Goal: Task Accomplishment & Management: Complete application form

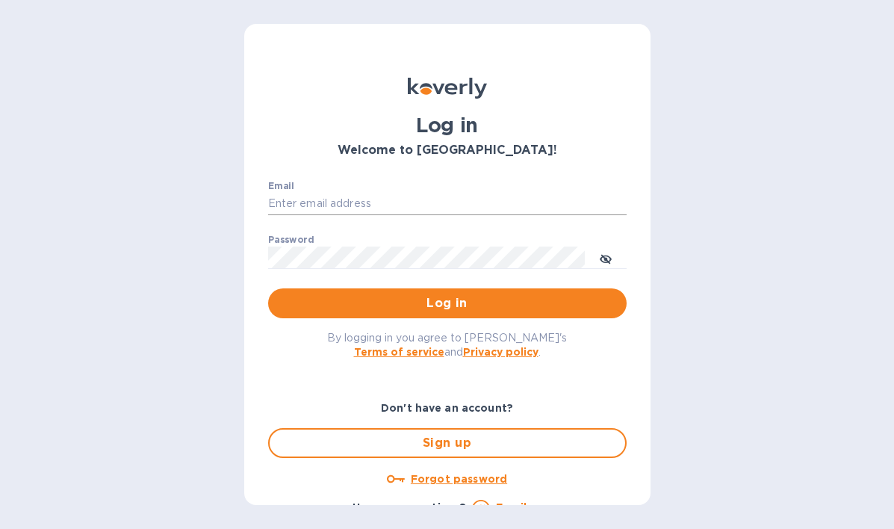
drag, startPoint x: 297, startPoint y: 182, endPoint x: 305, endPoint y: 199, distance: 19.1
click at [305, 199] on div "Email ​" at bounding box center [447, 208] width 359 height 54
click at [305, 199] on input "Email" at bounding box center [447, 204] width 359 height 22
type input "[EMAIL_ADDRESS][DOMAIN_NAME]"
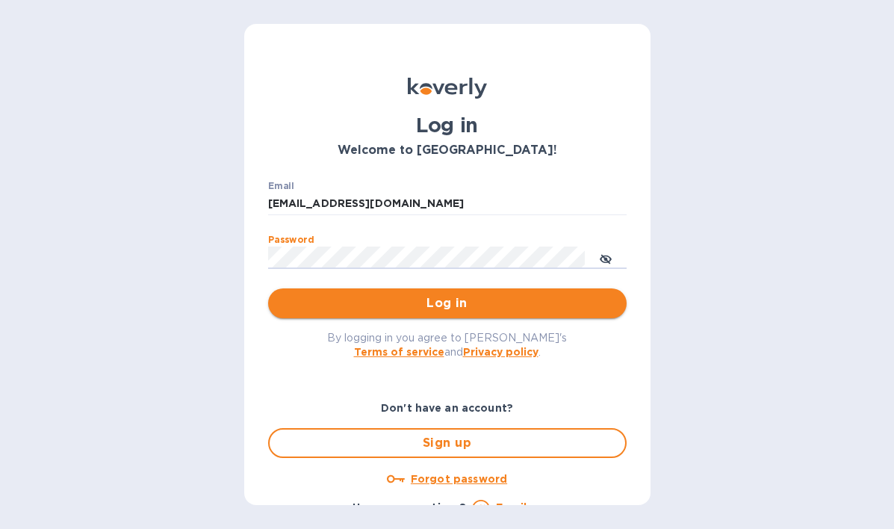
click at [322, 306] on span "Log in" at bounding box center [447, 303] width 335 height 18
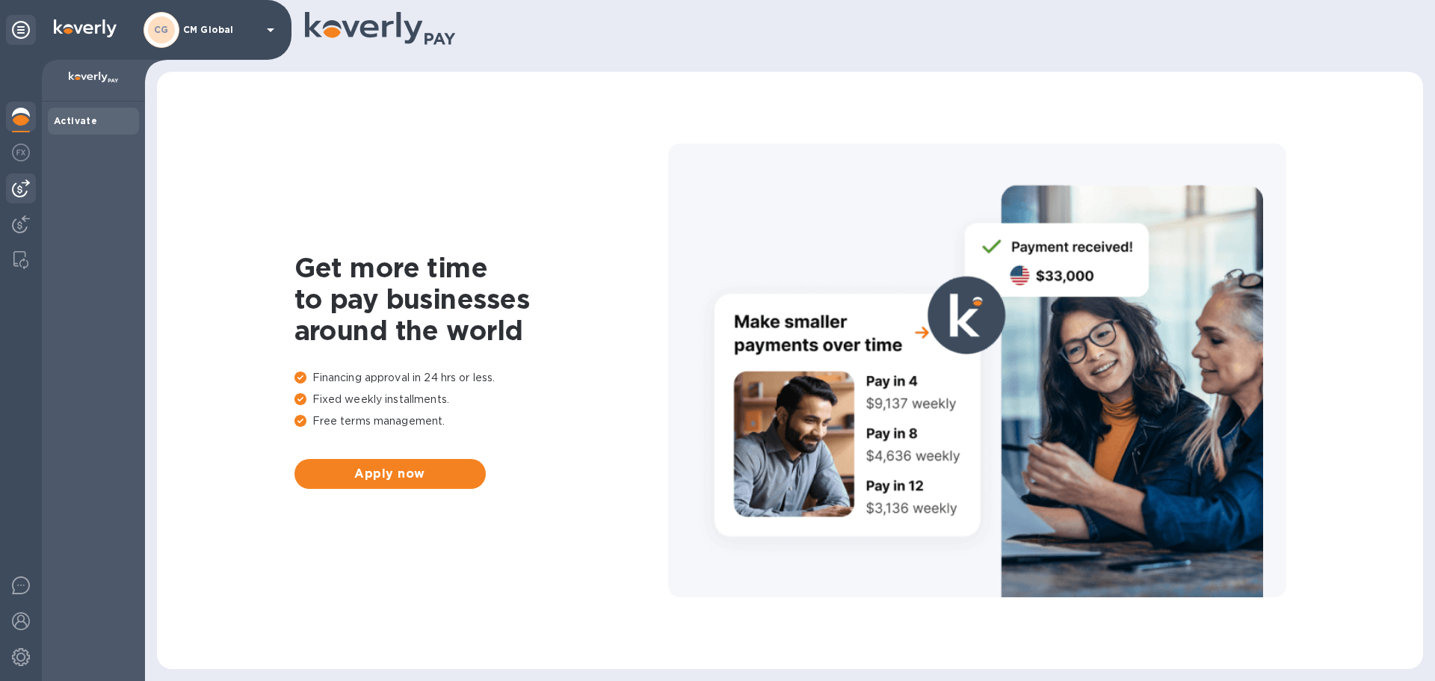
click at [27, 188] on img at bounding box center [21, 188] width 18 height 18
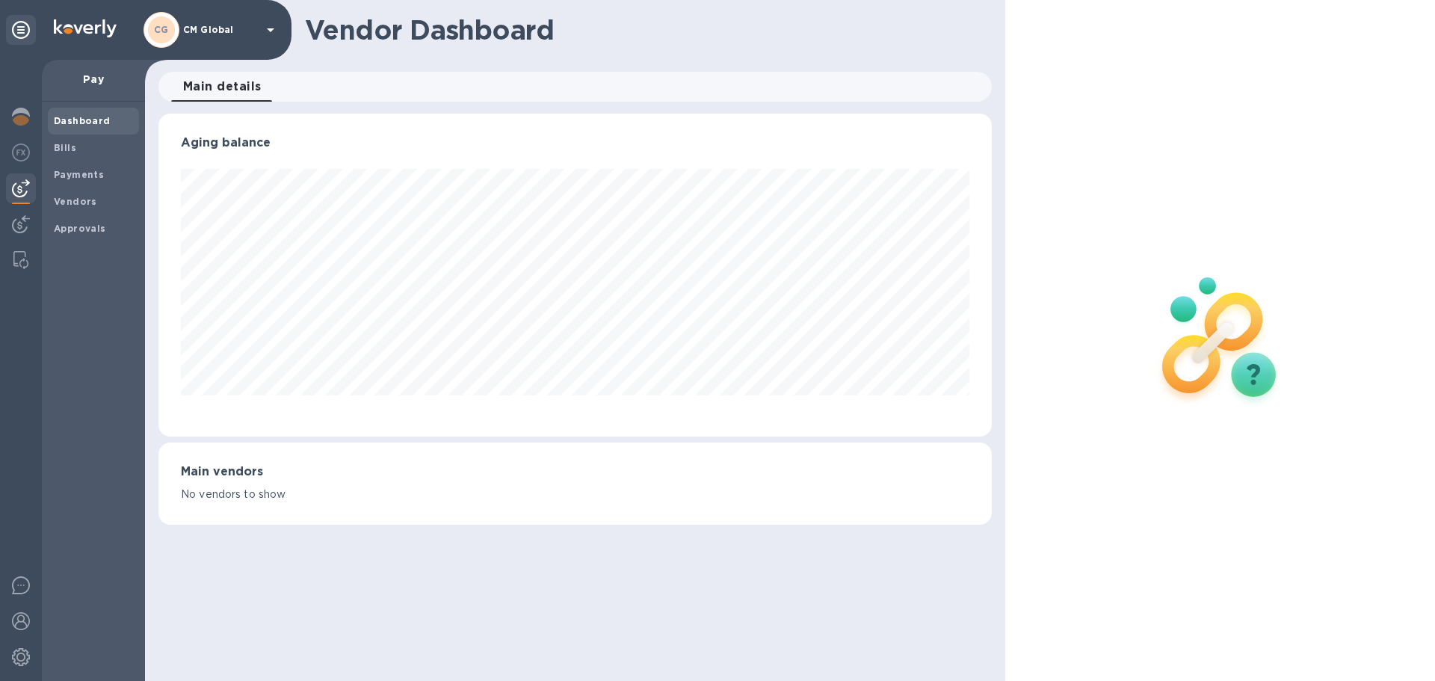
scroll to position [323, 832]
click at [72, 153] on span "Bills" at bounding box center [65, 147] width 22 height 15
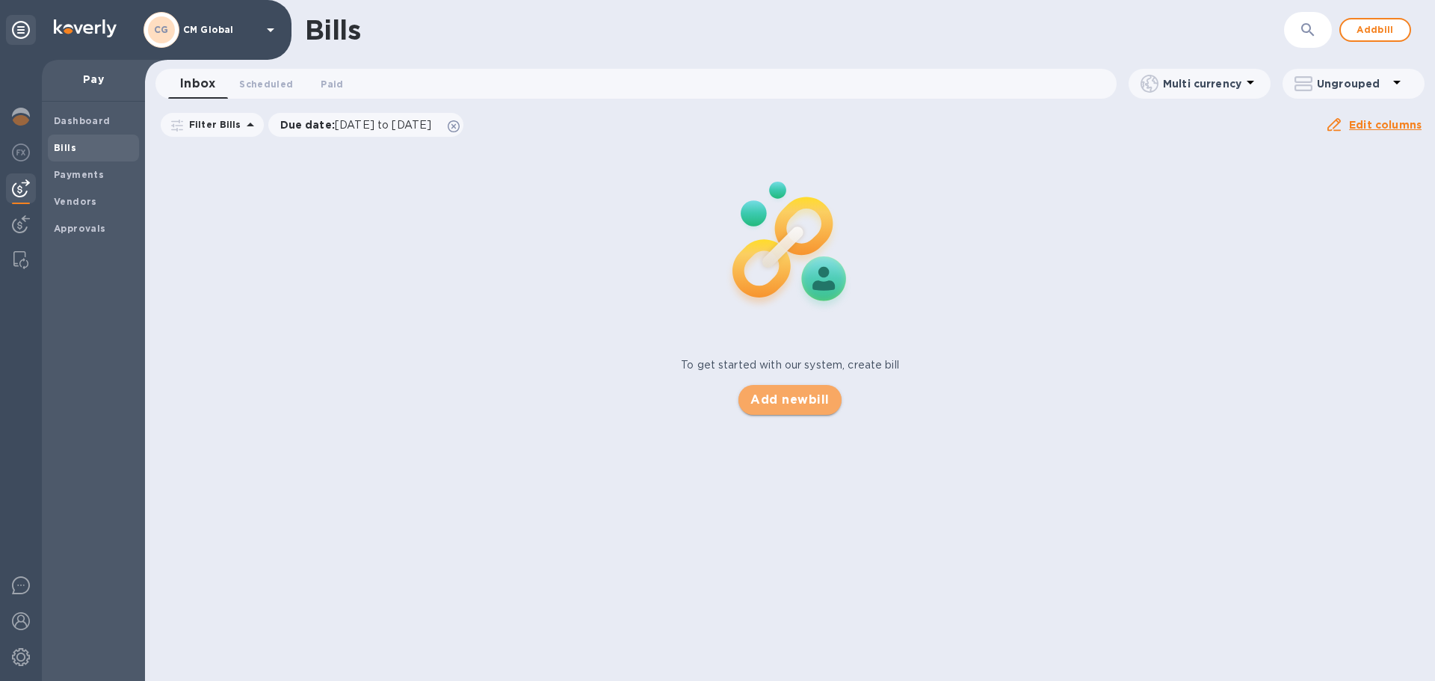
click at [799, 401] on span "Add new bill" at bounding box center [789, 400] width 78 height 18
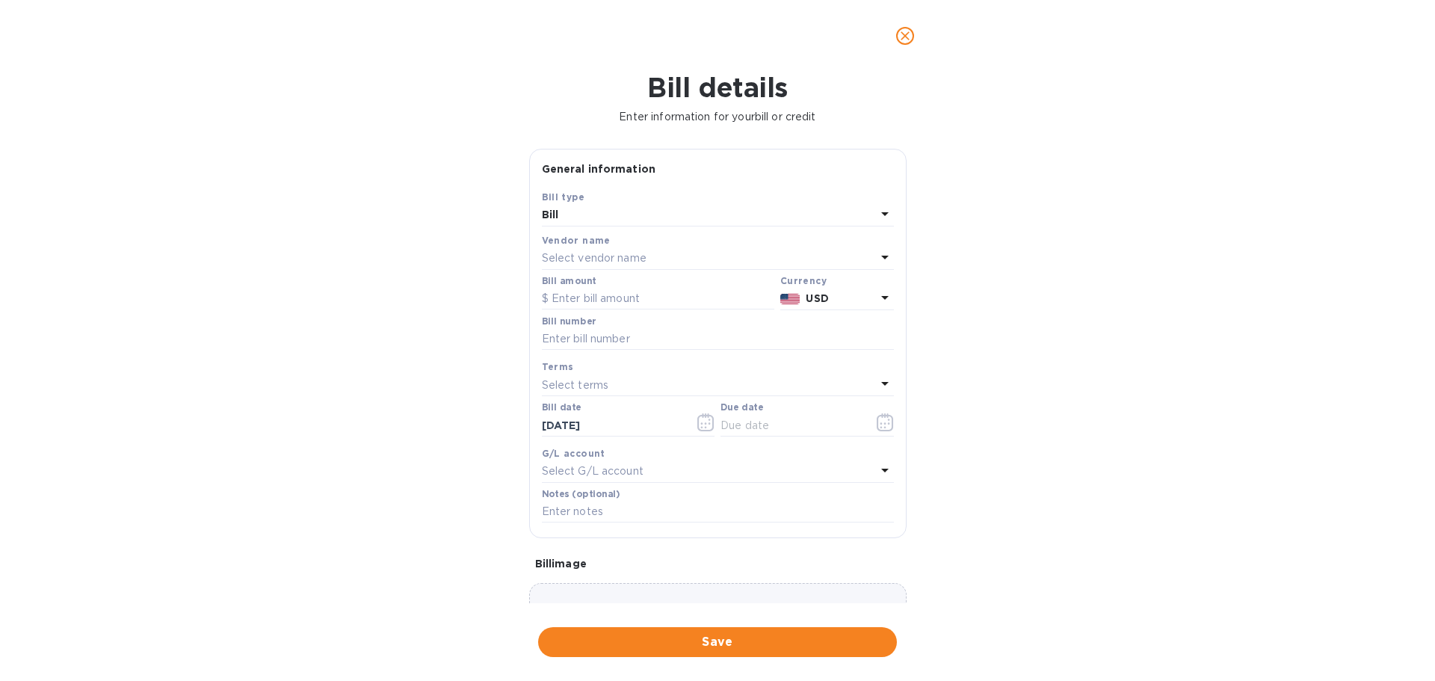
click at [628, 259] on p "Select vendor name" at bounding box center [594, 258] width 105 height 16
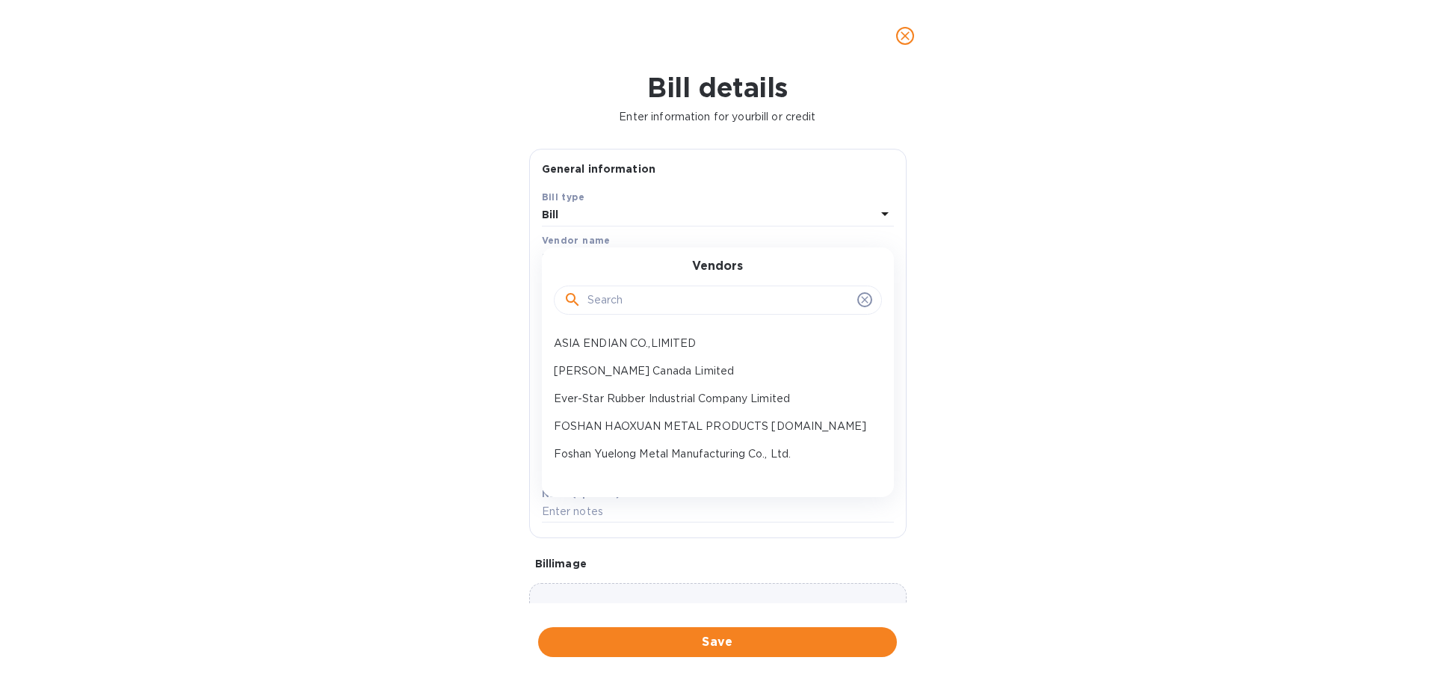
click at [687, 311] on input "text" at bounding box center [719, 300] width 264 height 22
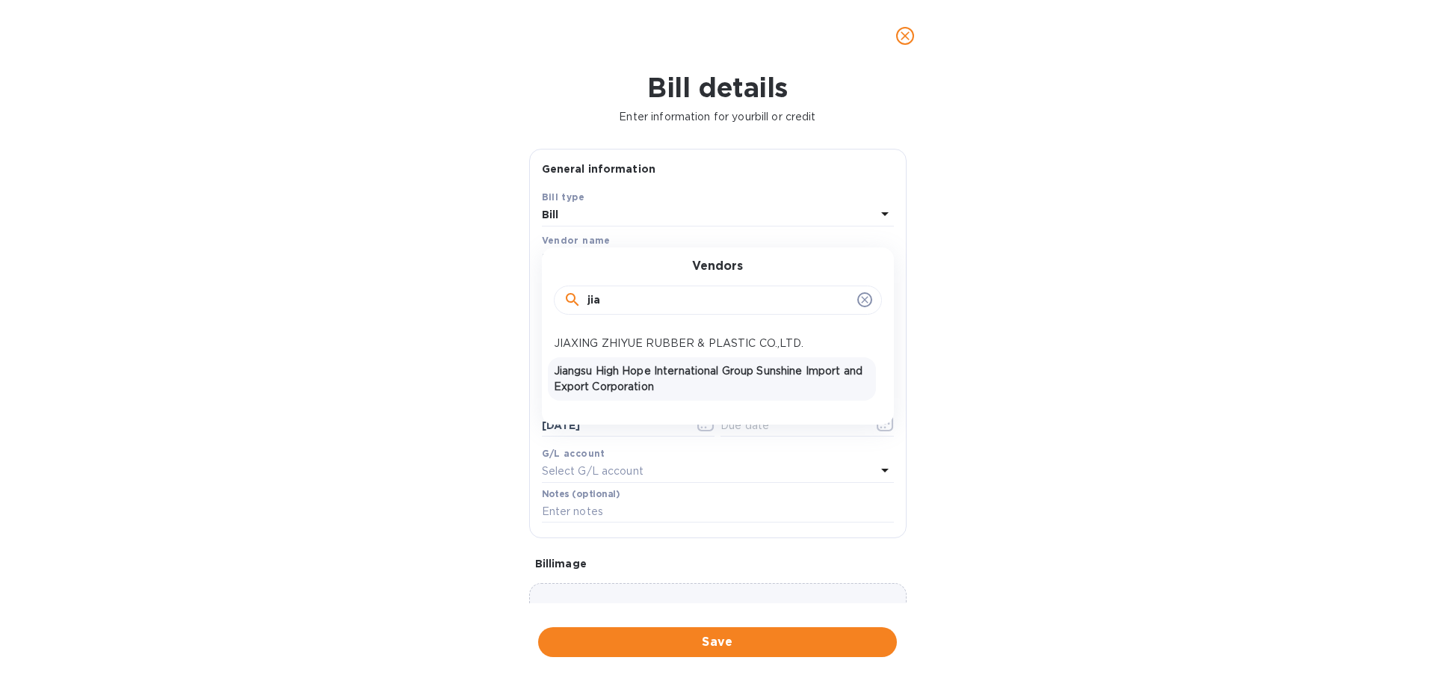
type input "jia"
click at [676, 374] on p "Jiangsu High Hope International Group Sunshine Import and Export Corporation" at bounding box center [712, 378] width 316 height 31
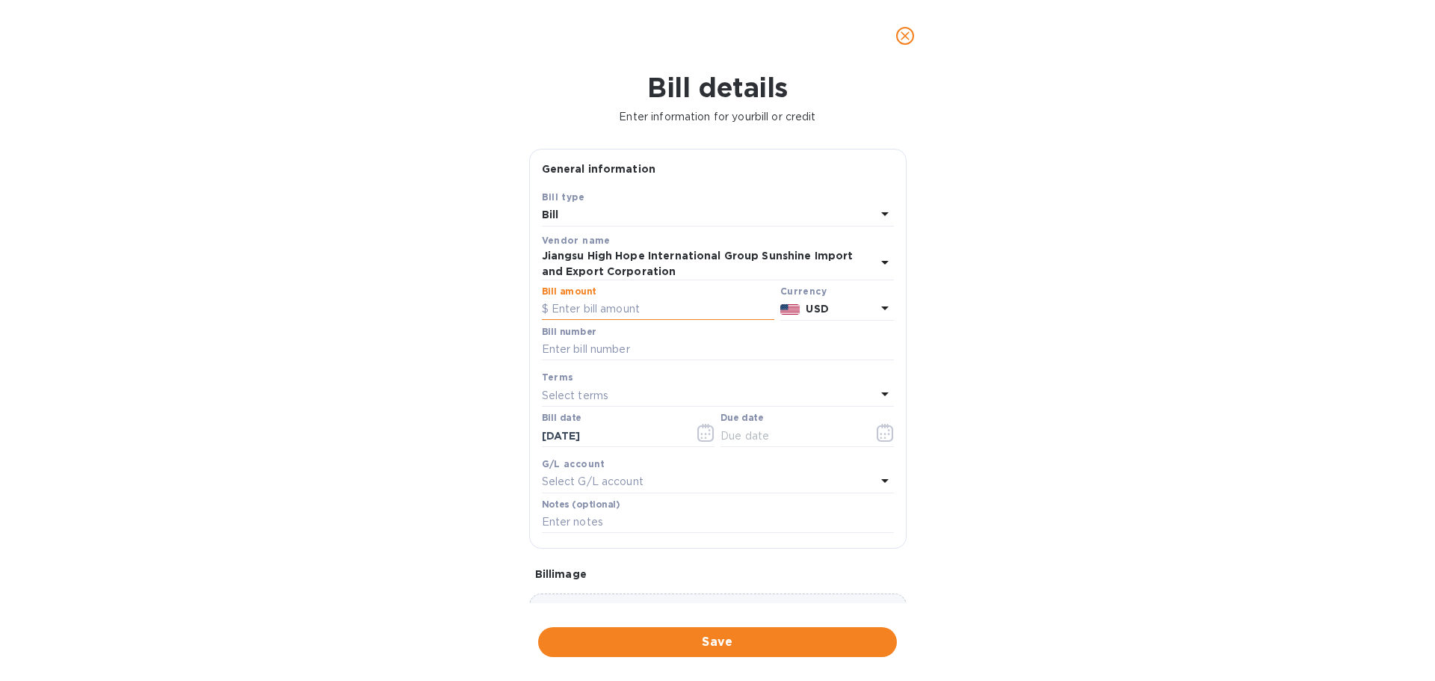
click at [591, 310] on input "text" at bounding box center [658, 309] width 232 height 22
type input "22,651"
click at [613, 353] on input "text" at bounding box center [718, 349] width 352 height 22
drag, startPoint x: 688, startPoint y: 349, endPoint x: 511, endPoint y: 345, distance: 177.1
click at [511, 345] on div "Bill details Enter information for your bill or credit General information Save…" at bounding box center [717, 376] width 1435 height 609
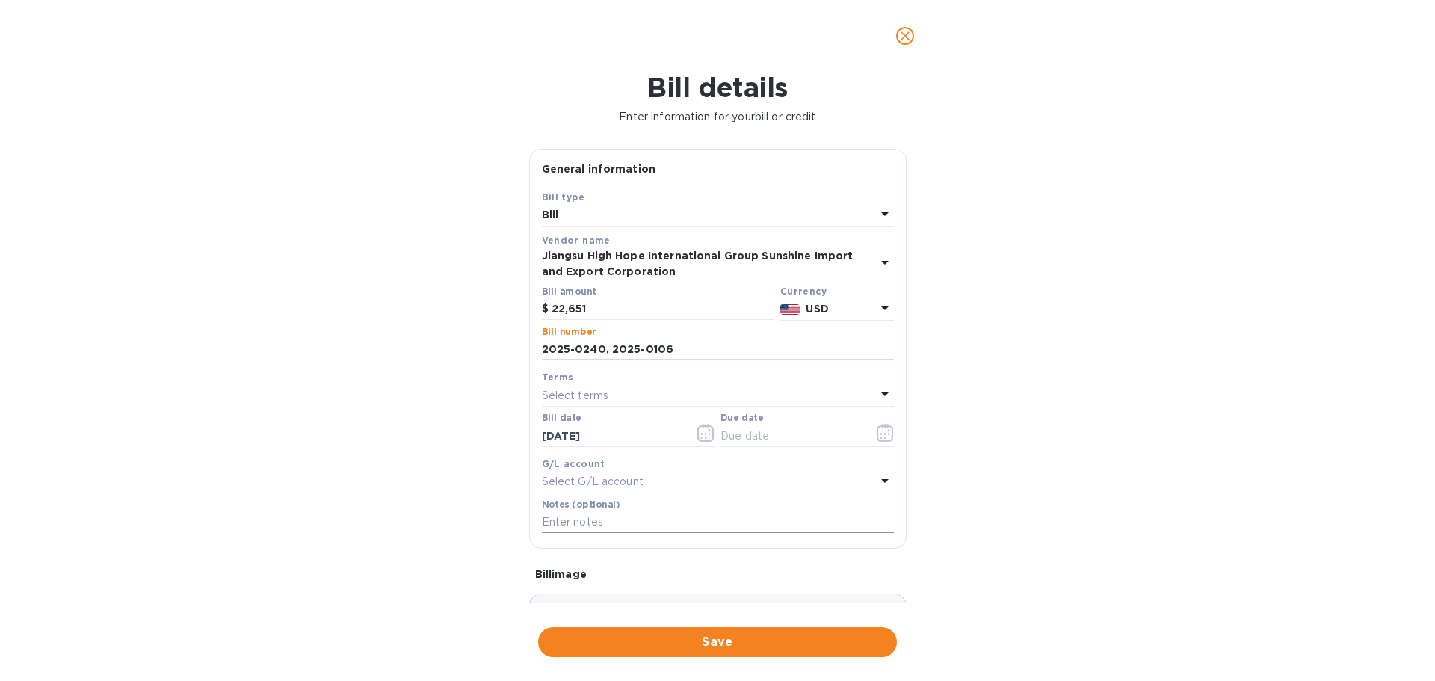
type input "2025-0240, 2025-0106"
click at [572, 525] on input "text" at bounding box center [718, 522] width 352 height 22
paste input "2025-0240, 2025-0106"
type input "2025-0240, 2025-0106"
click at [579, 392] on p "Select terms" at bounding box center [575, 396] width 67 height 16
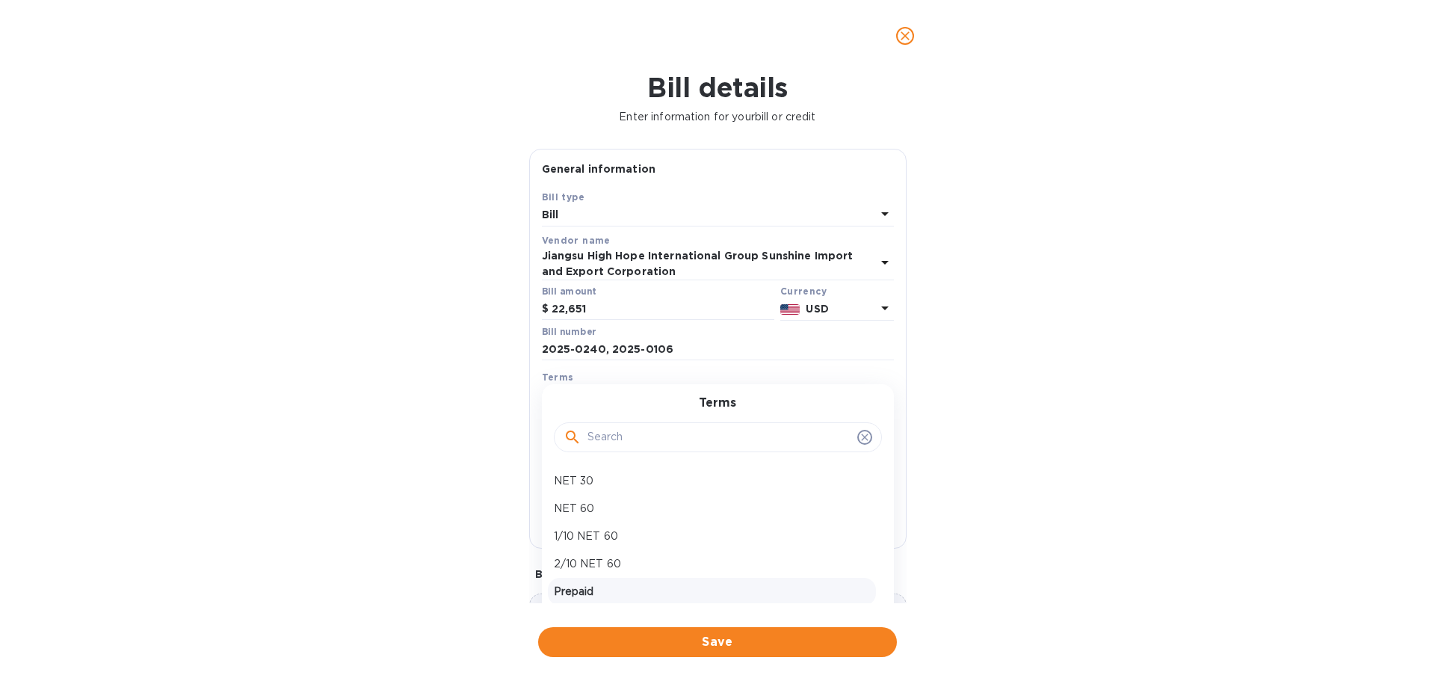
click at [589, 528] on p "Prepaid" at bounding box center [712, 592] width 316 height 16
type input "[DATE]"
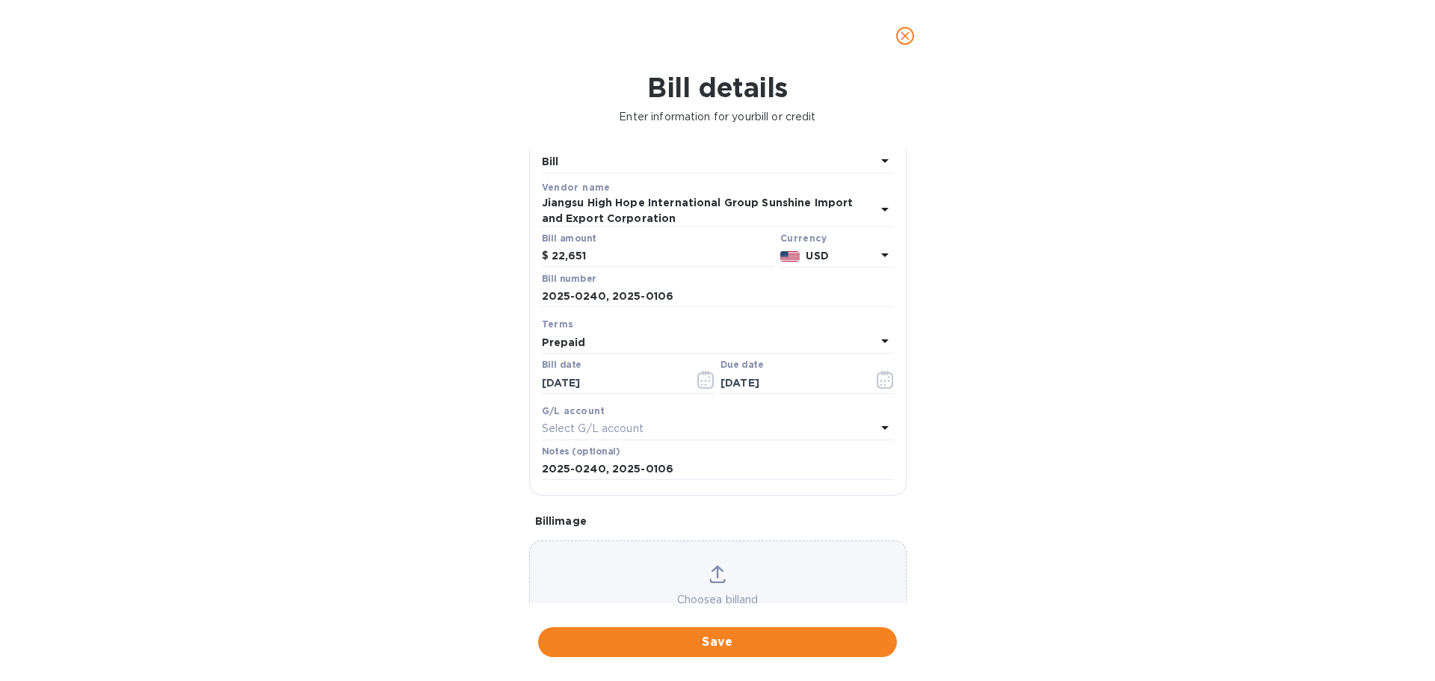
scroll to position [116, 0]
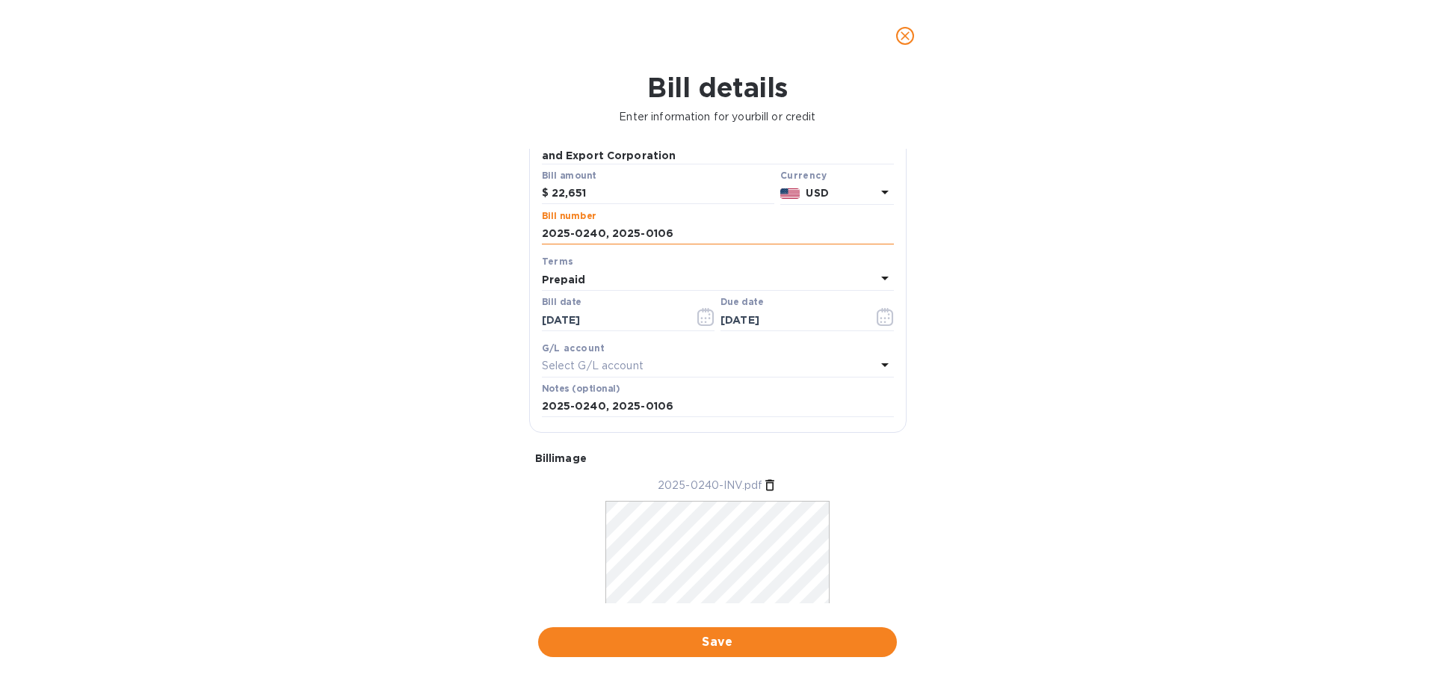
click at [683, 235] on input "2025-0240, 2025-0106" at bounding box center [718, 234] width 352 height 22
type input "2025-0240, 2025-0106 [MEDICAL_DATA]"
click at [708, 407] on input "2025-0240, 2025-0106" at bounding box center [718, 406] width 352 height 22
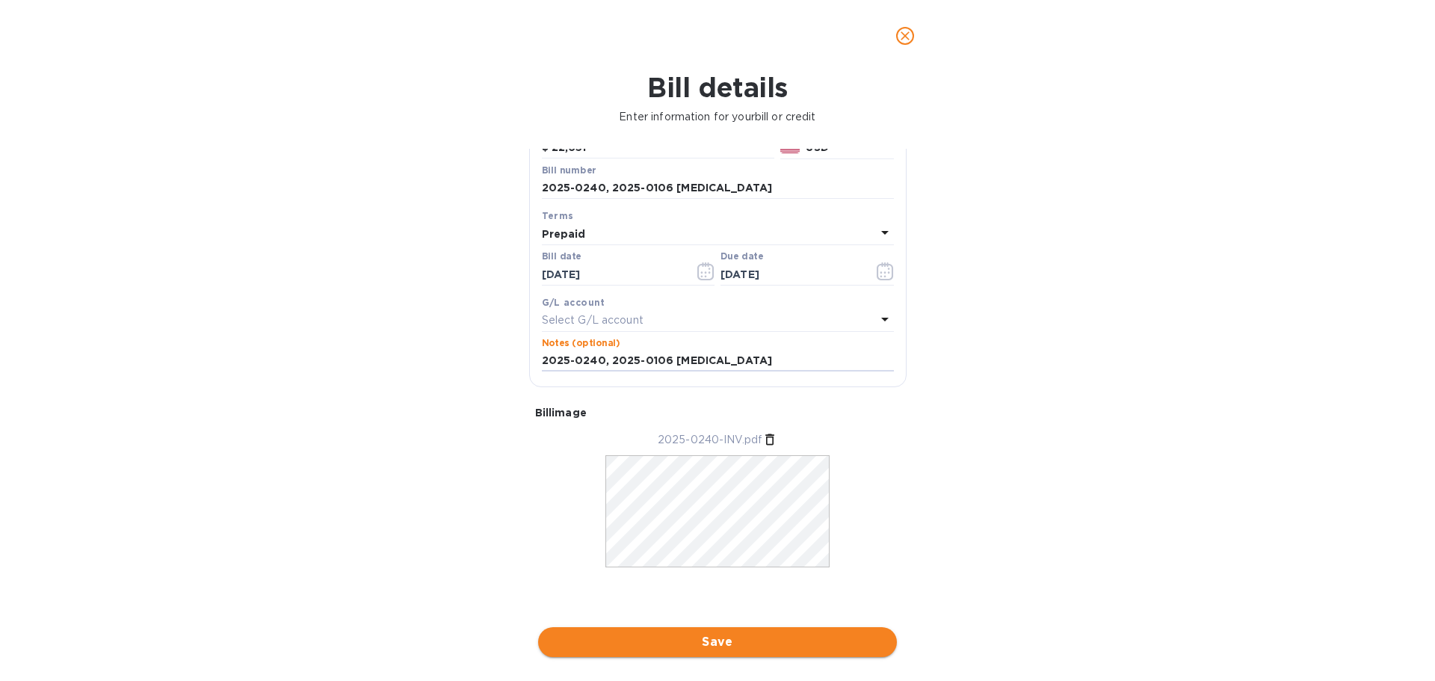
type input "2025-0240, 2025-0106 [MEDICAL_DATA]"
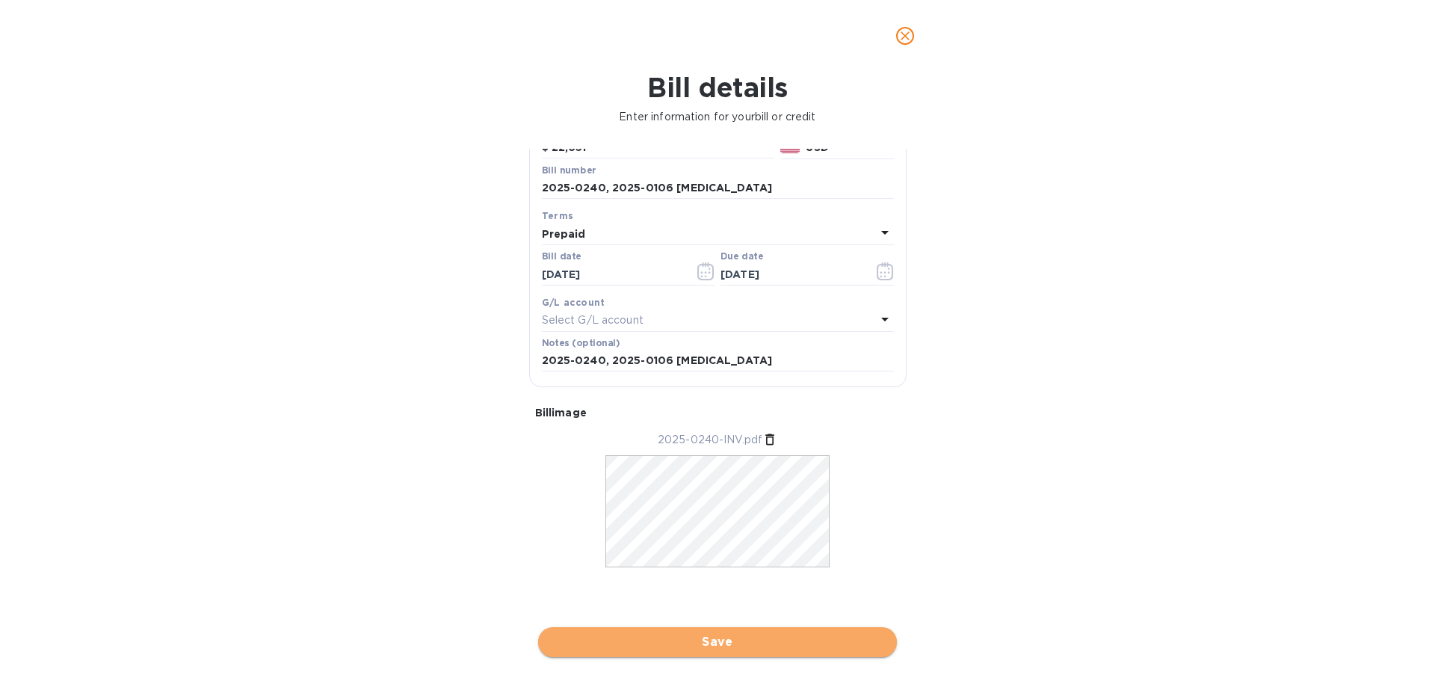
click at [723, 528] on span "Save" at bounding box center [717, 642] width 335 height 18
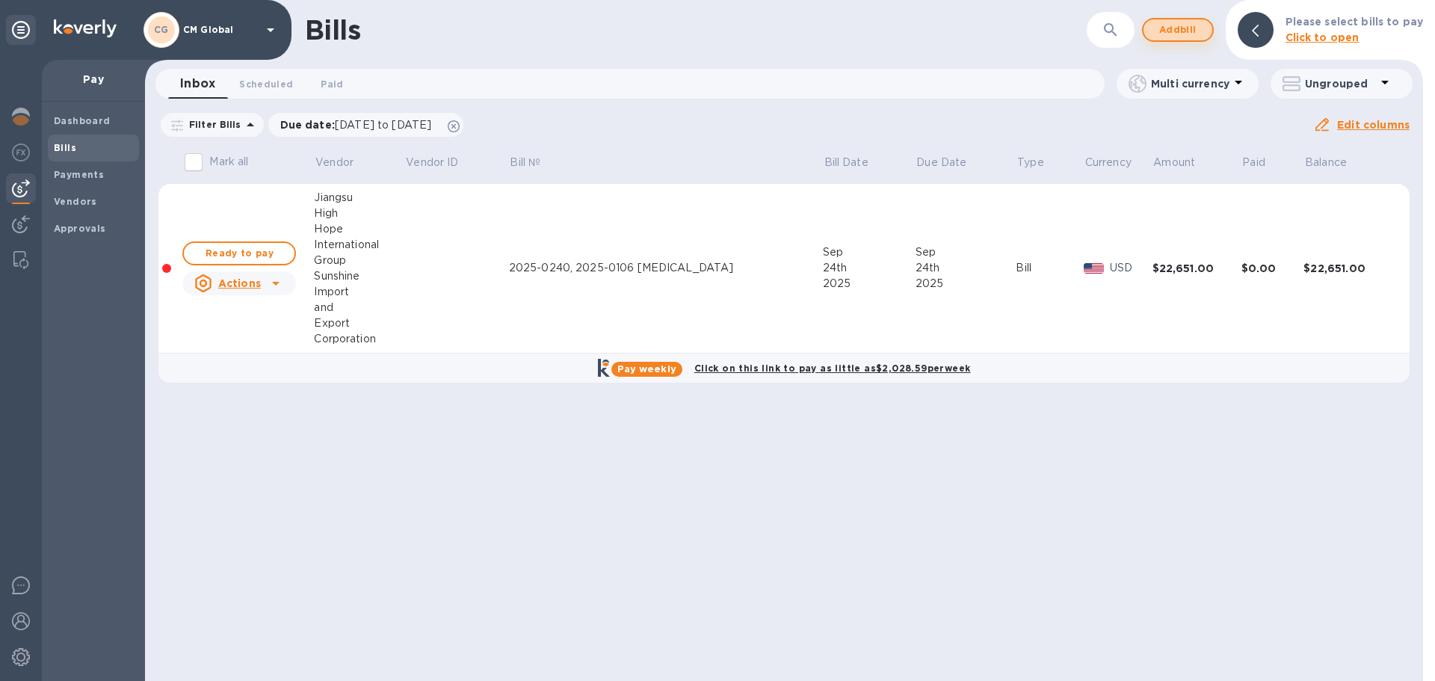
click at [894, 34] on span "Add bill" at bounding box center [1177, 30] width 45 height 18
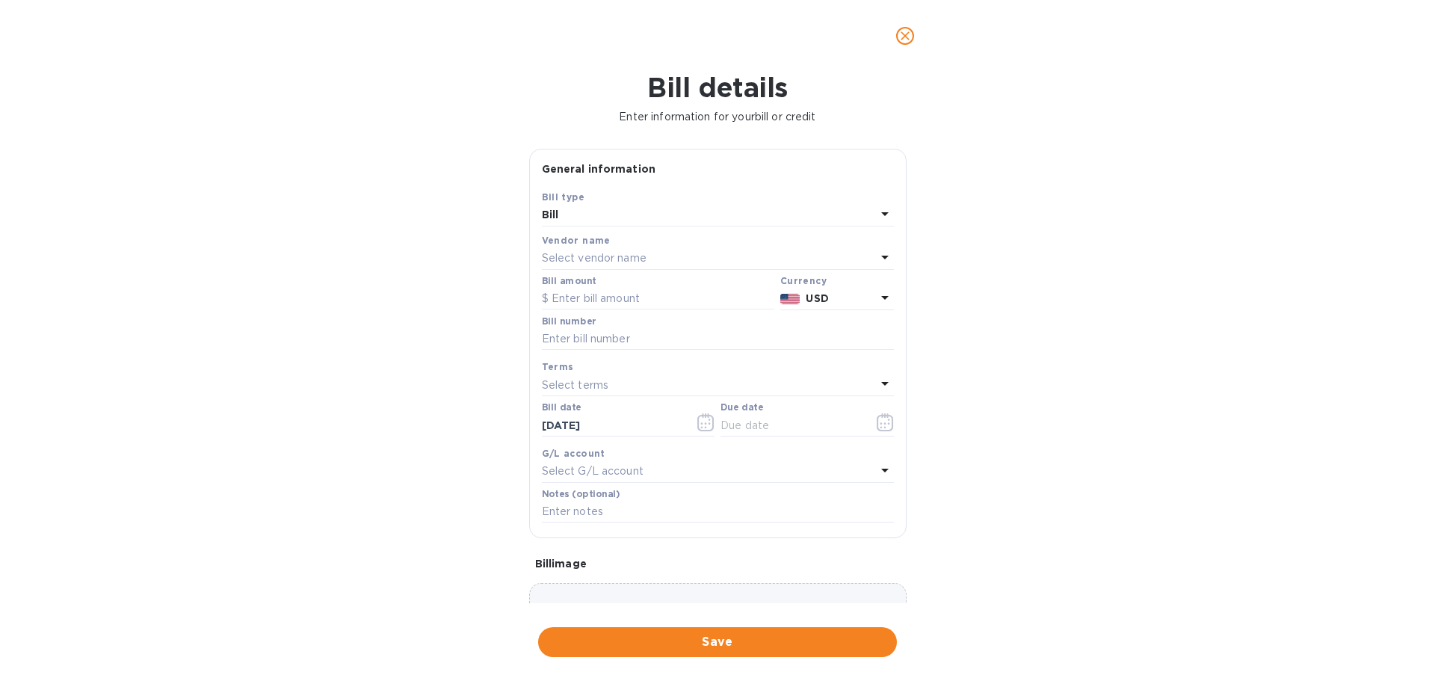
click at [624, 259] on p "Select vendor name" at bounding box center [594, 258] width 105 height 16
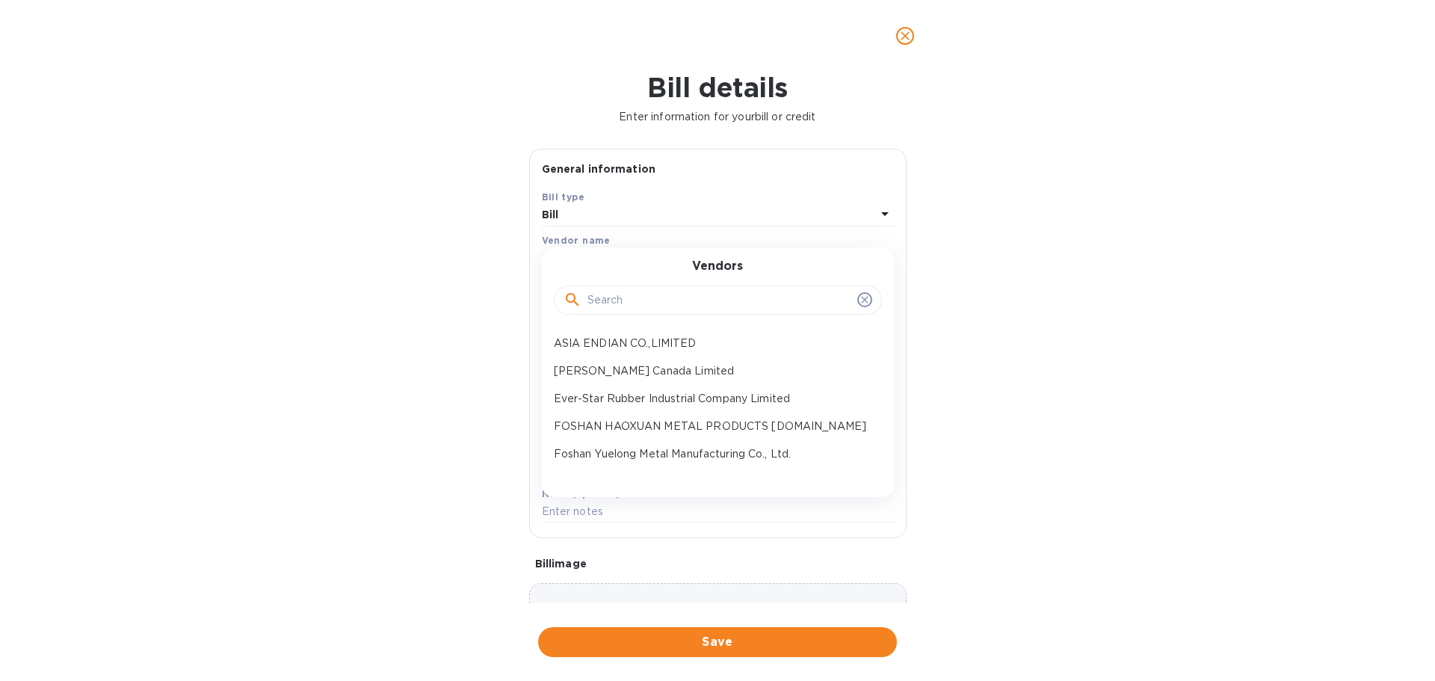
click at [634, 291] on div at bounding box center [718, 300] width 328 height 30
click at [631, 297] on input "text" at bounding box center [719, 300] width 264 height 22
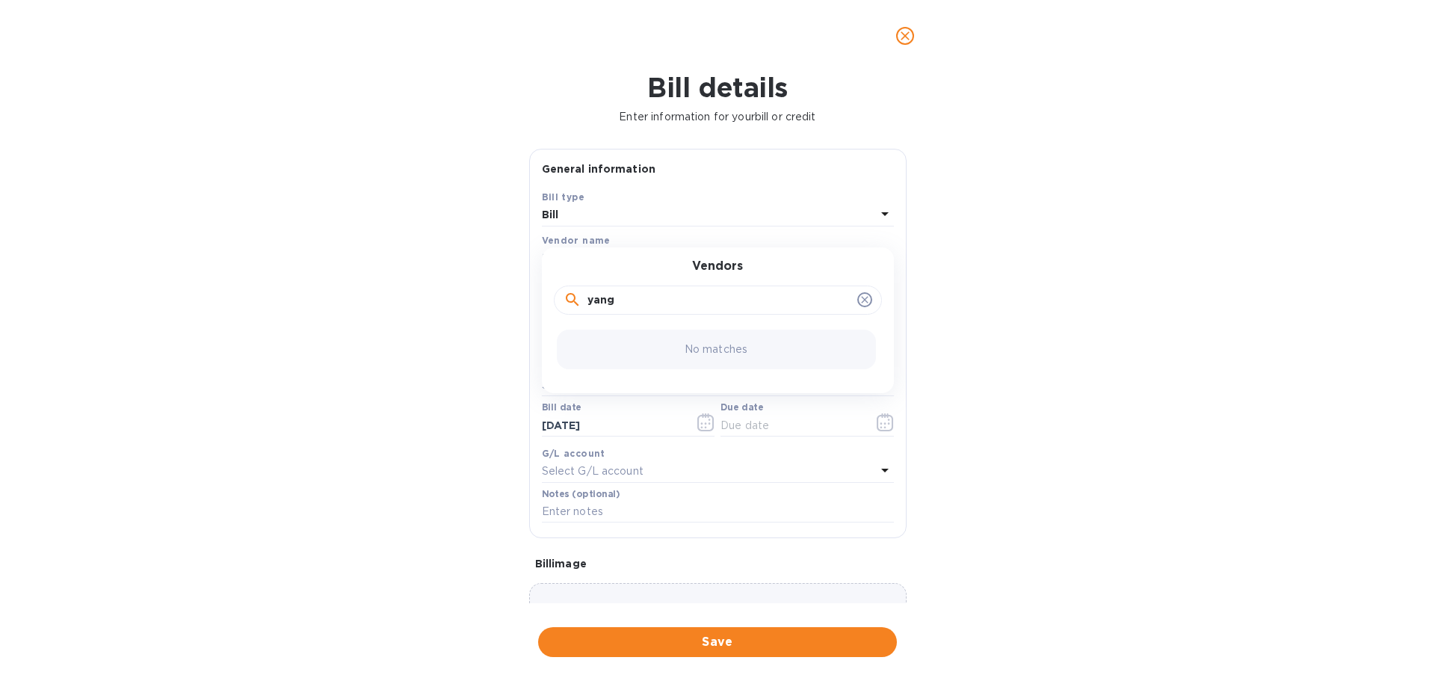
drag, startPoint x: 625, startPoint y: 300, endPoint x: 518, endPoint y: 298, distance: 107.6
click at [518, 298] on div "Bill details Enter information for your bill or credit General information Save…" at bounding box center [717, 376] width 1435 height 609
type input "mei"
click at [597, 335] on p "Yancheng Meiyi Arts&Crafts Factory" at bounding box center [712, 343] width 316 height 16
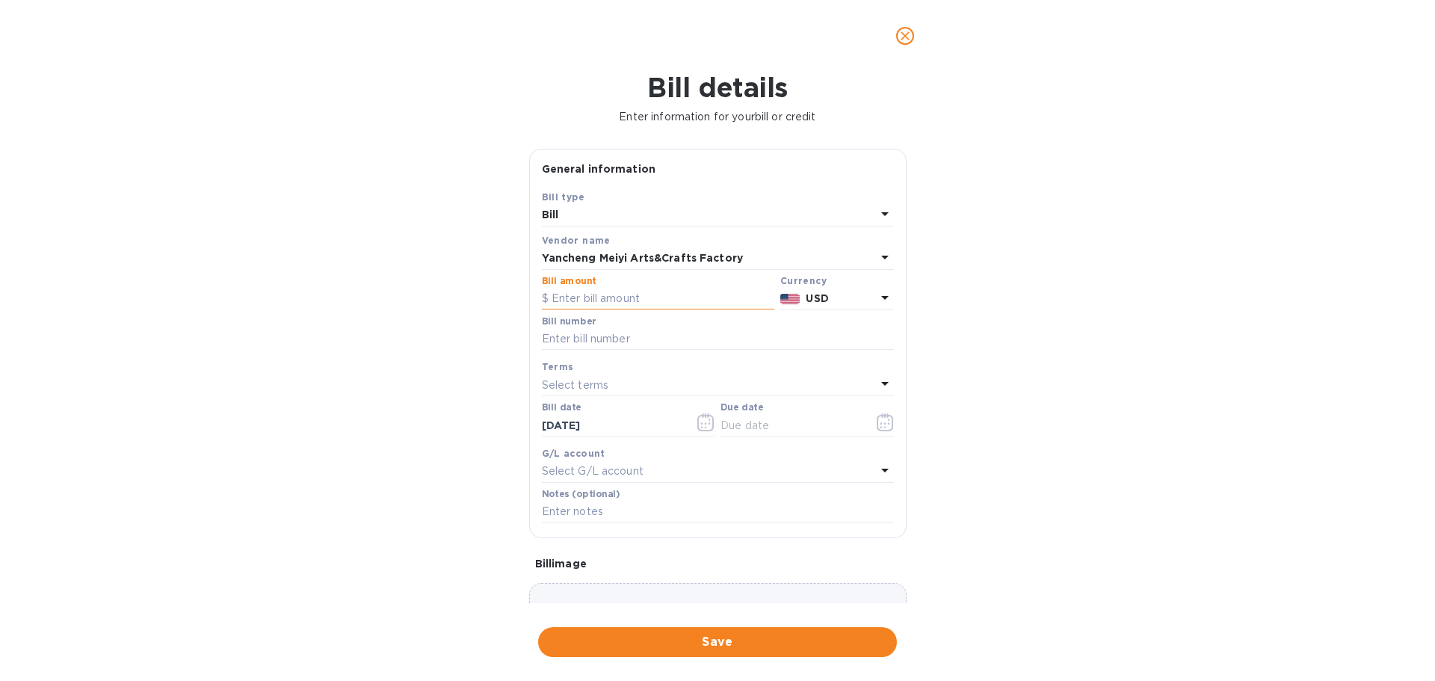
click at [597, 295] on input "text" at bounding box center [658, 299] width 232 height 22
type input "4,074"
click at [730, 335] on input "text" at bounding box center [718, 339] width 352 height 22
type input "2025-0264"
click at [723, 374] on div "Select terms" at bounding box center [709, 384] width 334 height 21
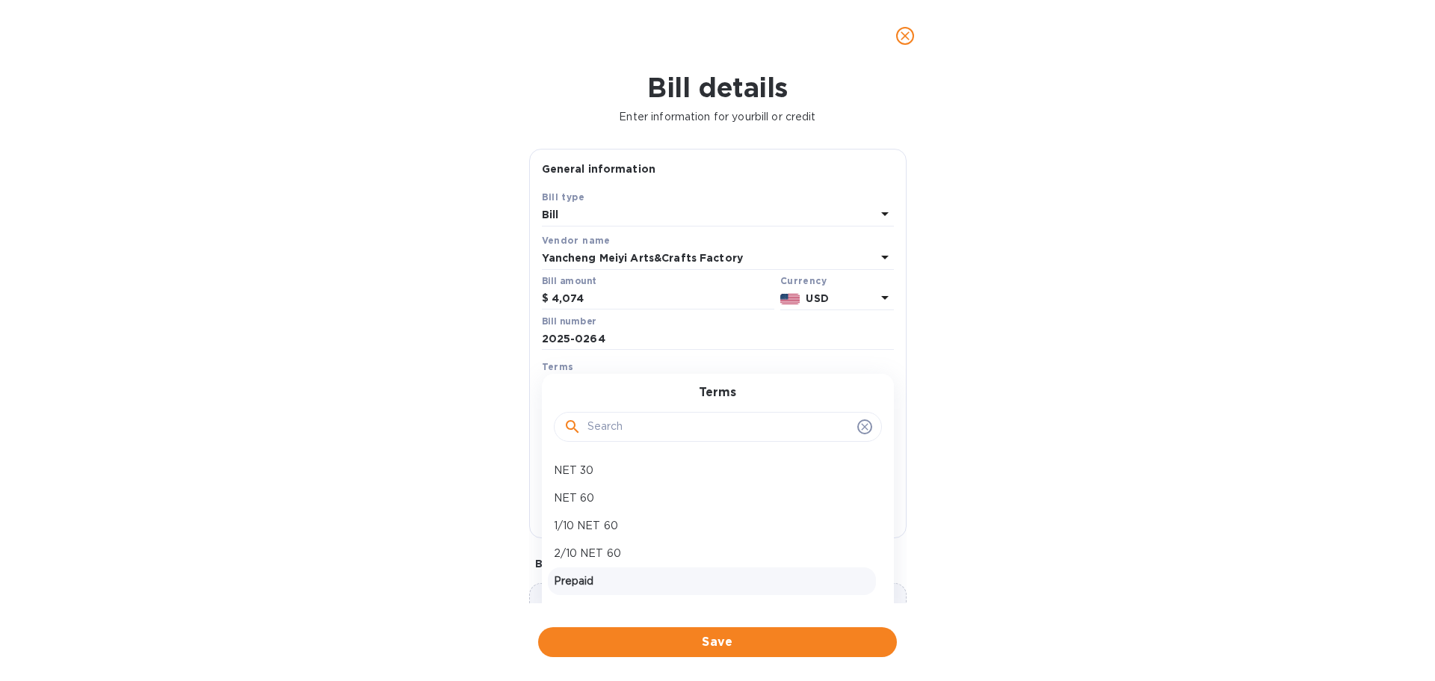
click at [587, 528] on p "Prepaid" at bounding box center [712, 581] width 316 height 16
type input "[DATE]"
drag, startPoint x: 604, startPoint y: 344, endPoint x: 507, endPoint y: 330, distance: 98.1
click at [507, 330] on div "Bill details Enter information for your bill or credit General information Save…" at bounding box center [717, 376] width 1435 height 609
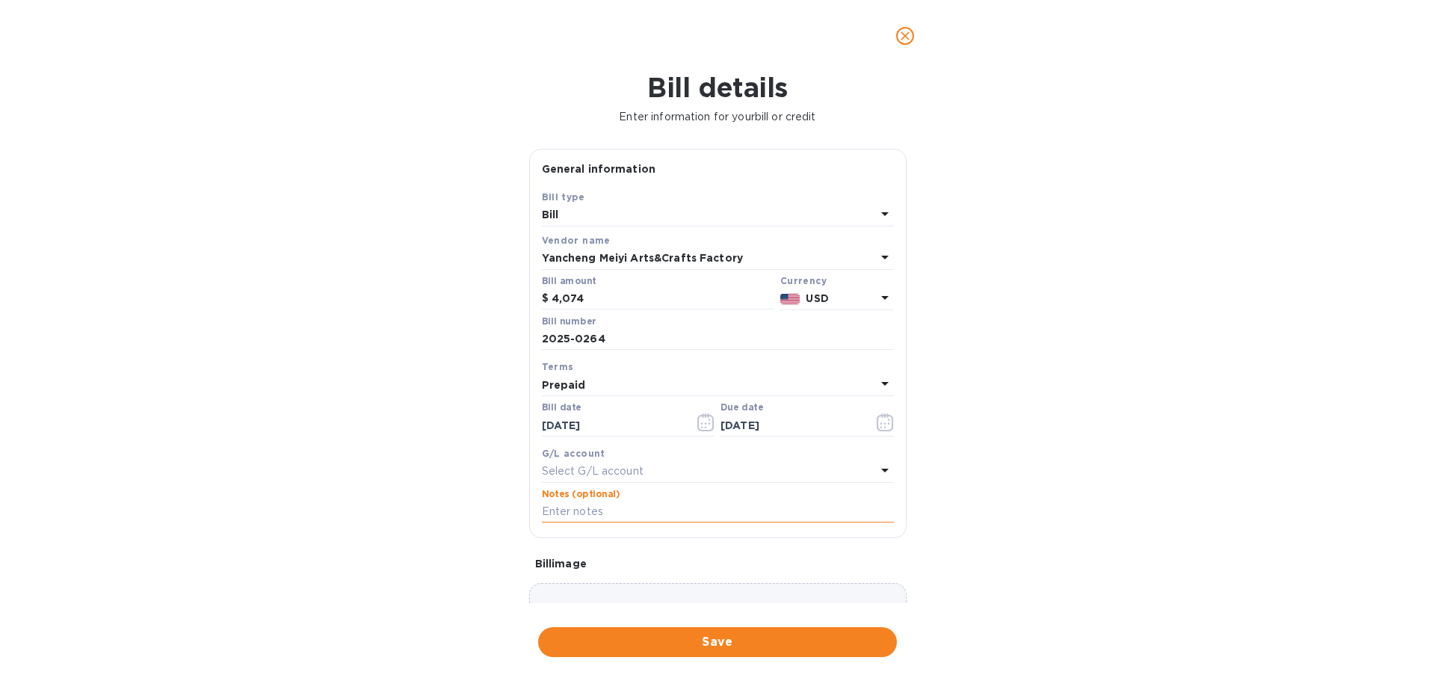
click at [597, 507] on input "text" at bounding box center [718, 512] width 352 height 22
paste input "2025-0264"
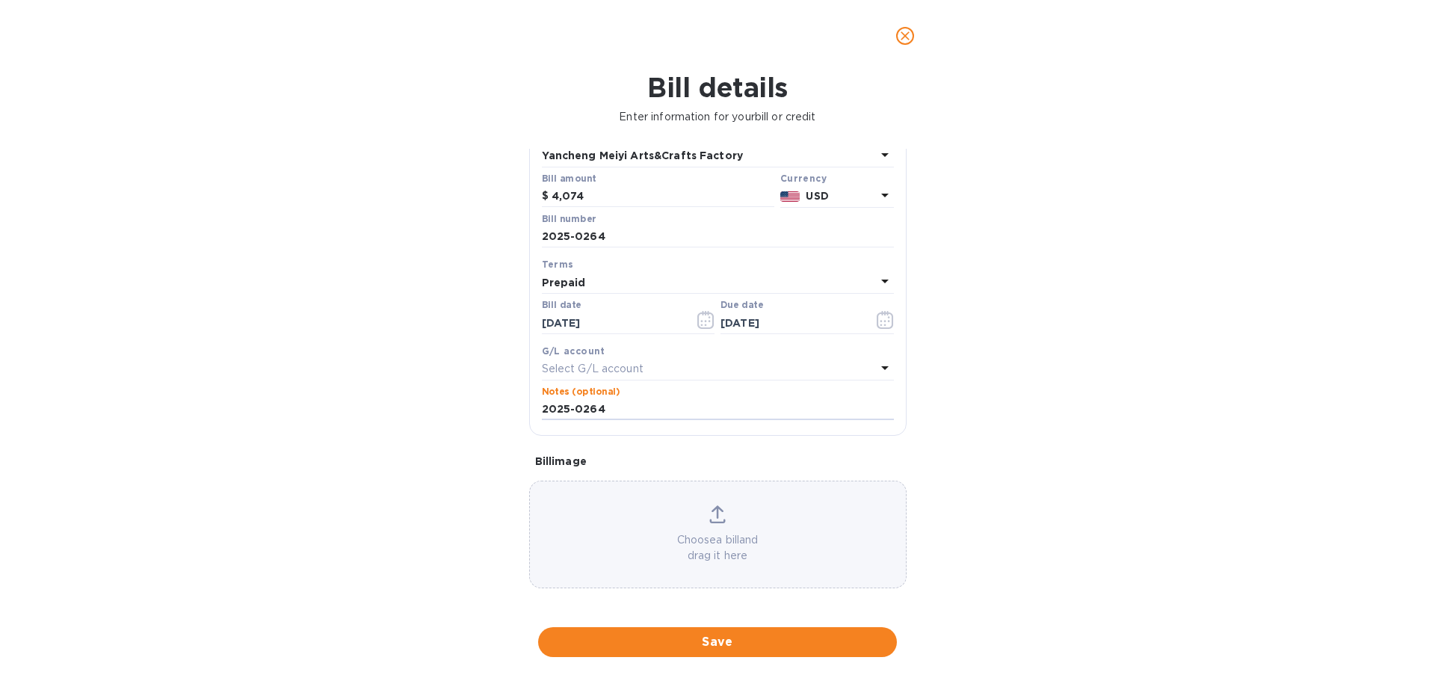
scroll to position [105, 0]
type input "2025-0264"
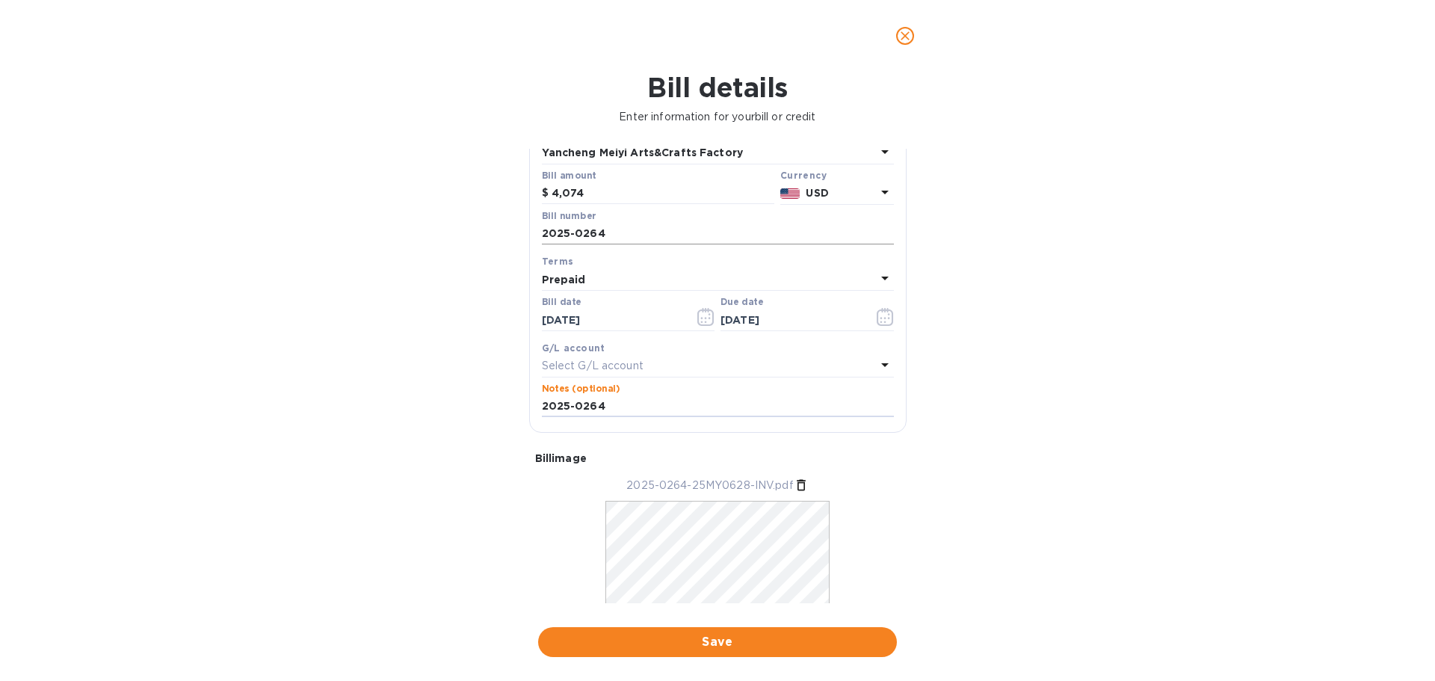
click at [630, 231] on input "2025-0264" at bounding box center [718, 234] width 352 height 22
type input "2025-0264 plus $1400 shipping"
click at [628, 409] on input "2025-0264" at bounding box center [718, 406] width 352 height 22
drag, startPoint x: 628, startPoint y: 409, endPoint x: 501, endPoint y: 402, distance: 127.2
click at [501, 402] on div "Bill details Enter information for your bill or credit General information Save…" at bounding box center [717, 376] width 1435 height 609
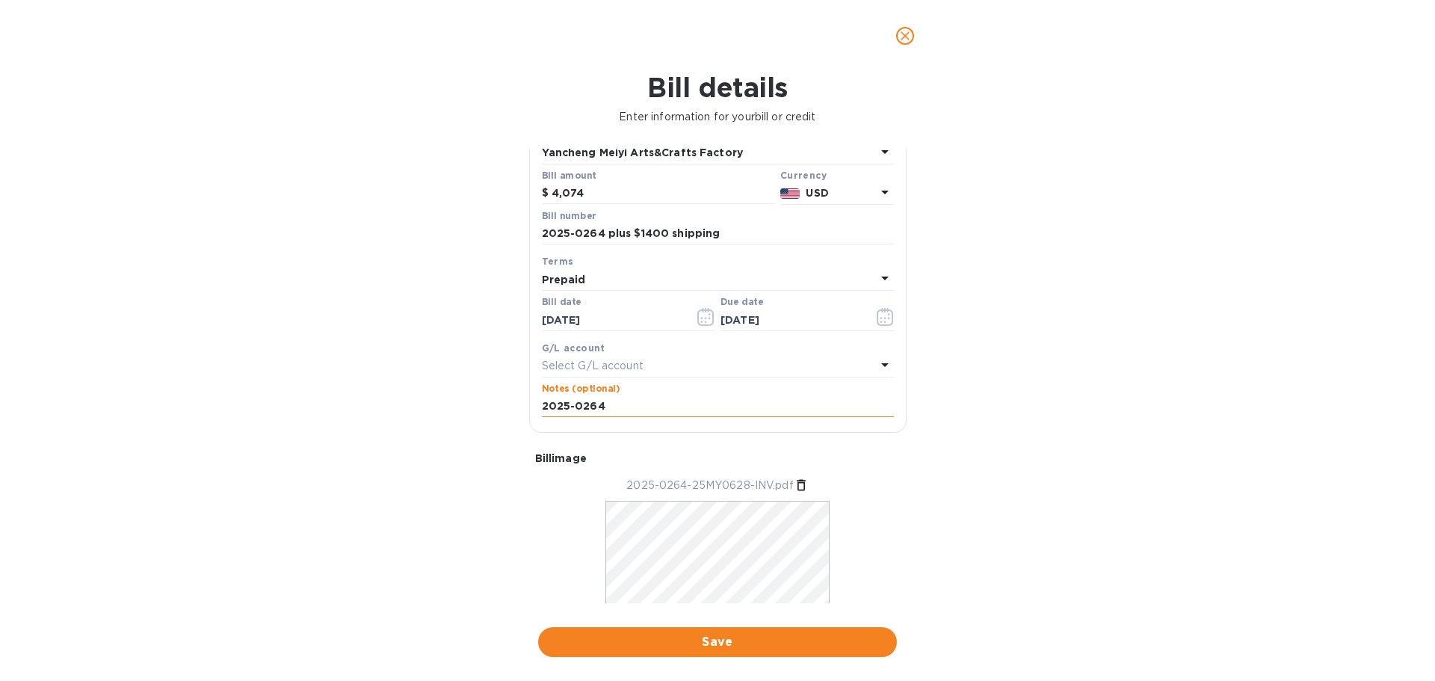
paste input "plus $1400 shipping"
type input "2025-0264 plus $1400 shipping"
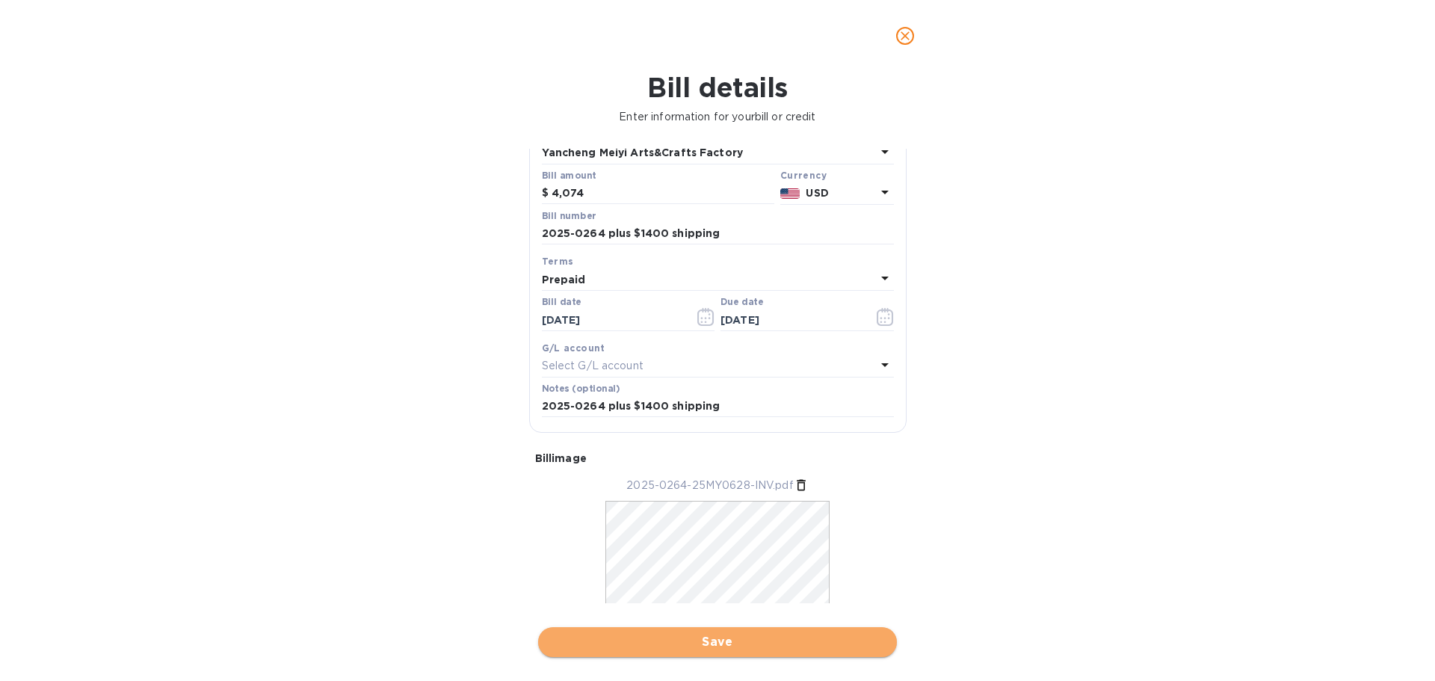
click at [718, 528] on span "Save" at bounding box center [717, 642] width 335 height 18
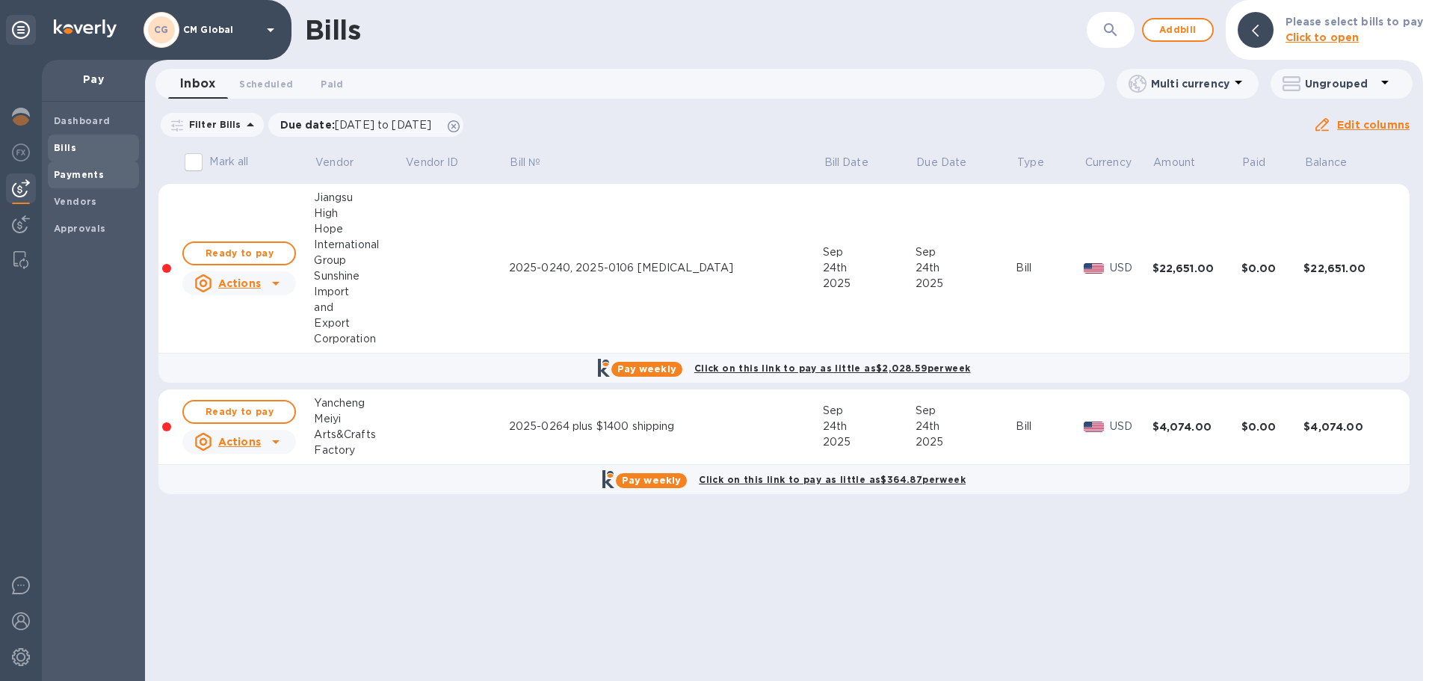
click at [86, 176] on b "Payments" at bounding box center [79, 174] width 50 height 11
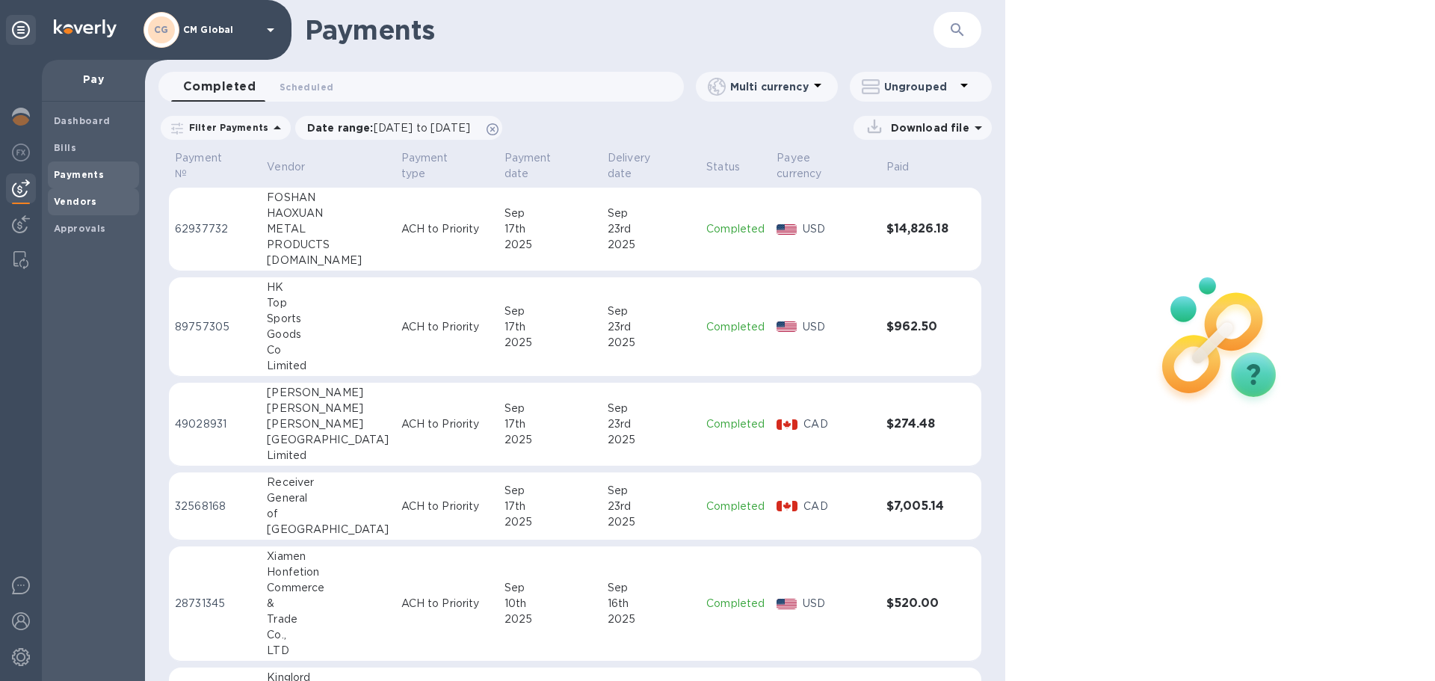
click at [90, 203] on b "Vendors" at bounding box center [75, 201] width 43 height 11
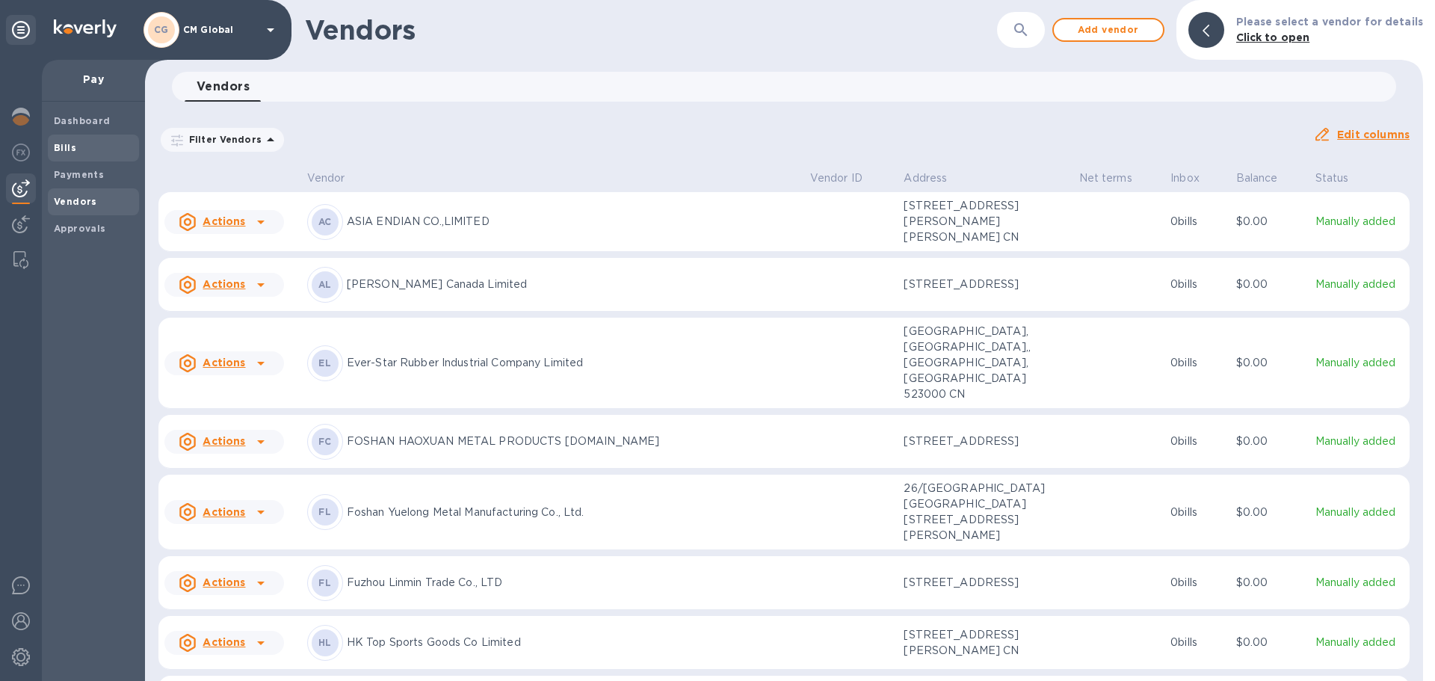
click at [65, 147] on b "Bills" at bounding box center [65, 147] width 22 height 11
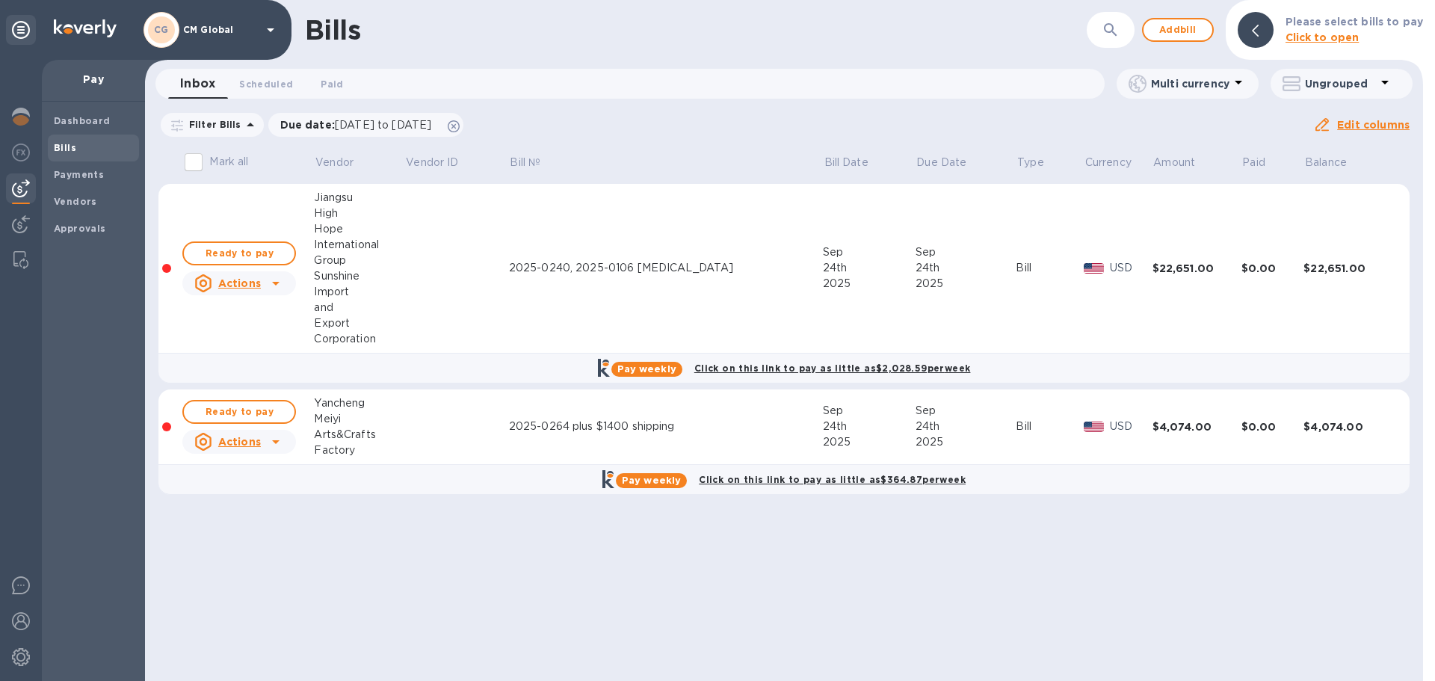
click at [204, 167] on input "Mark all" at bounding box center [193, 161] width 31 height 31
click at [195, 160] on input "Mark all" at bounding box center [193, 161] width 31 height 31
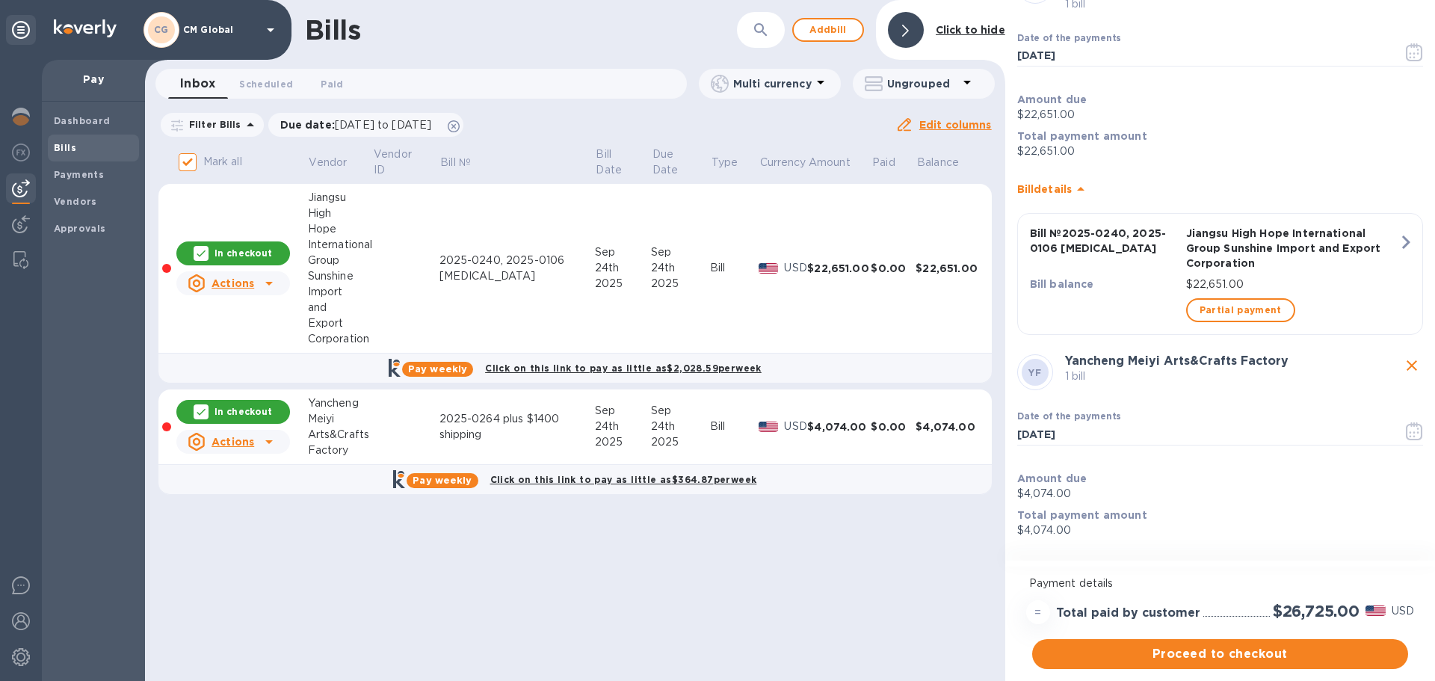
scroll to position [149, 0]
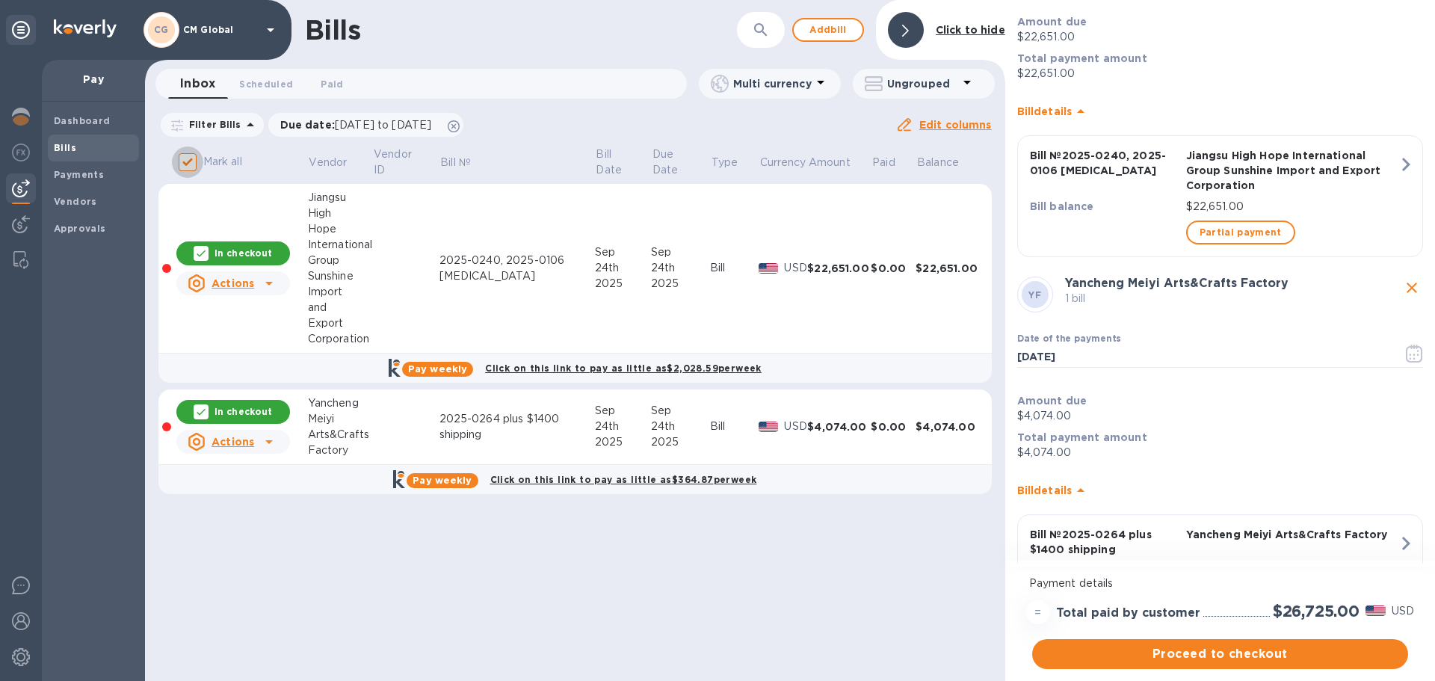
click at [191, 163] on input "Mark all" at bounding box center [187, 161] width 31 height 31
checkbox input "false"
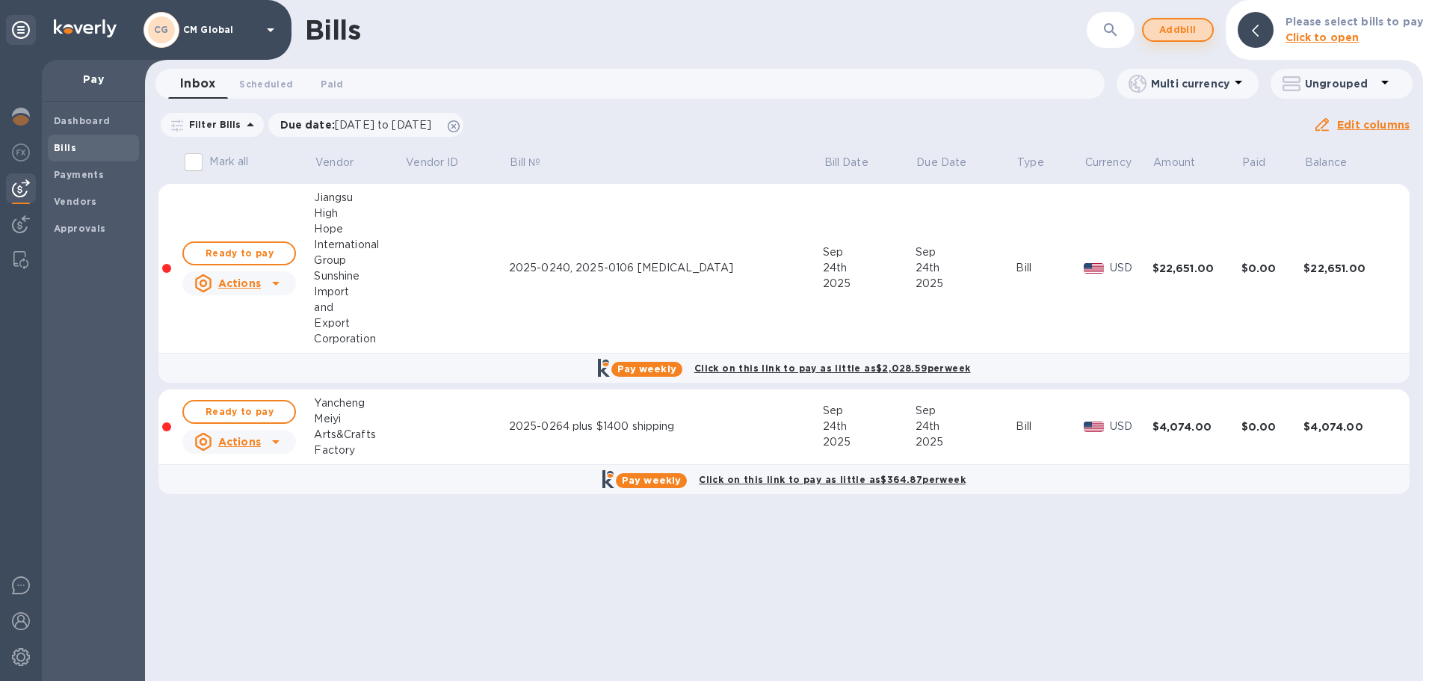
click at [894, 30] on span "Add bill" at bounding box center [1177, 30] width 45 height 18
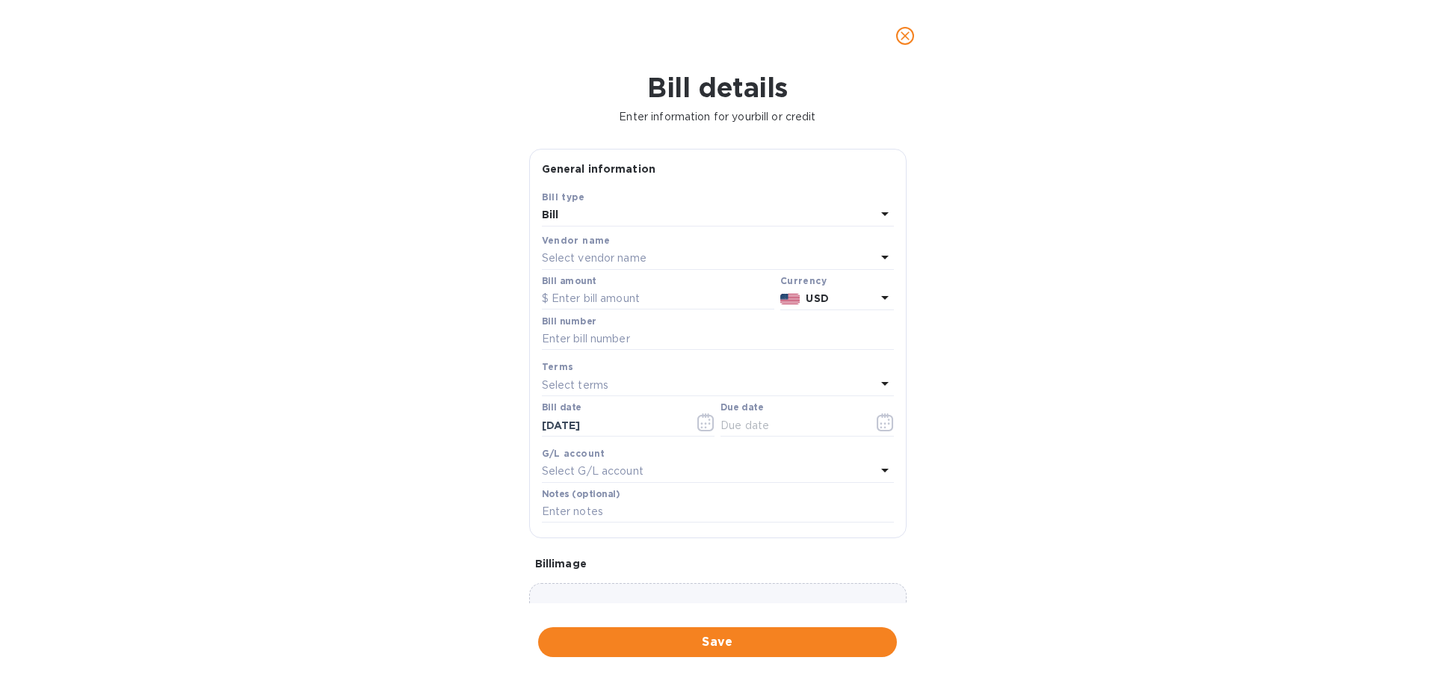
click at [610, 250] on p "Select vendor name" at bounding box center [594, 258] width 105 height 16
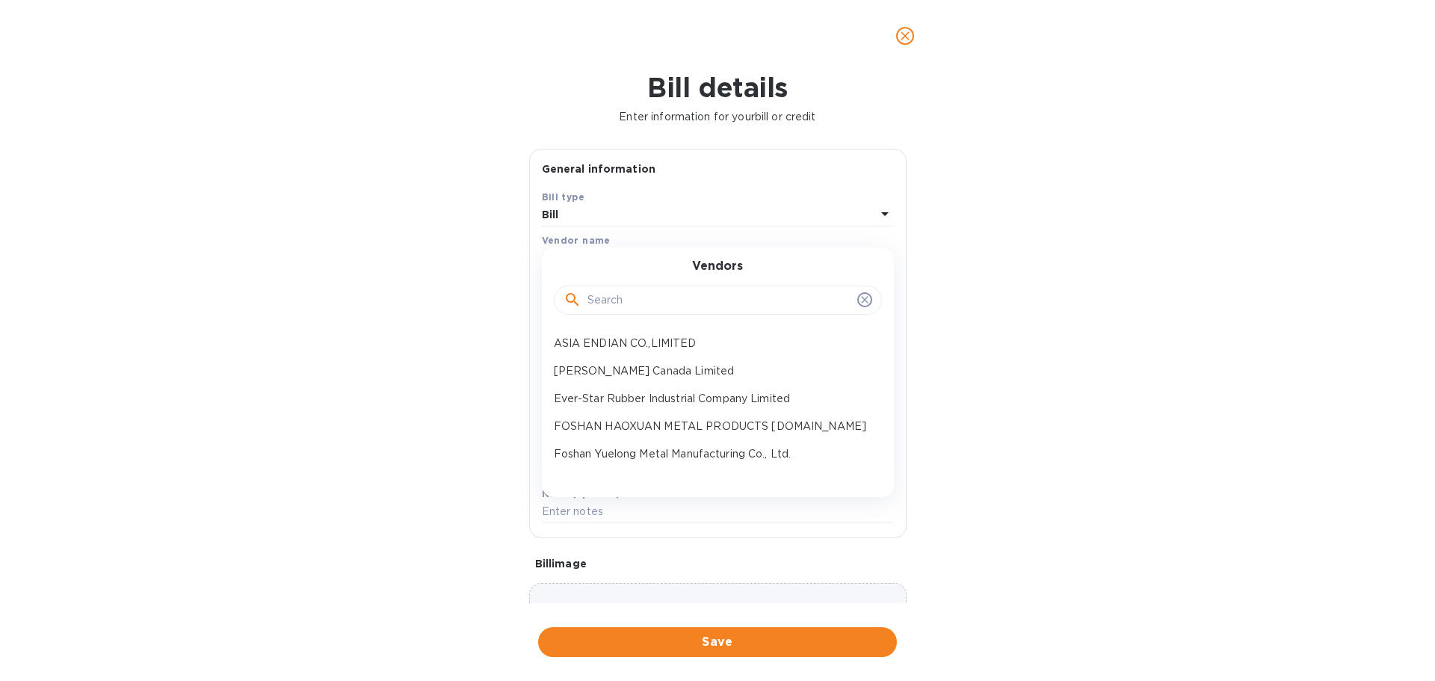
click at [607, 297] on input "text" at bounding box center [719, 300] width 264 height 22
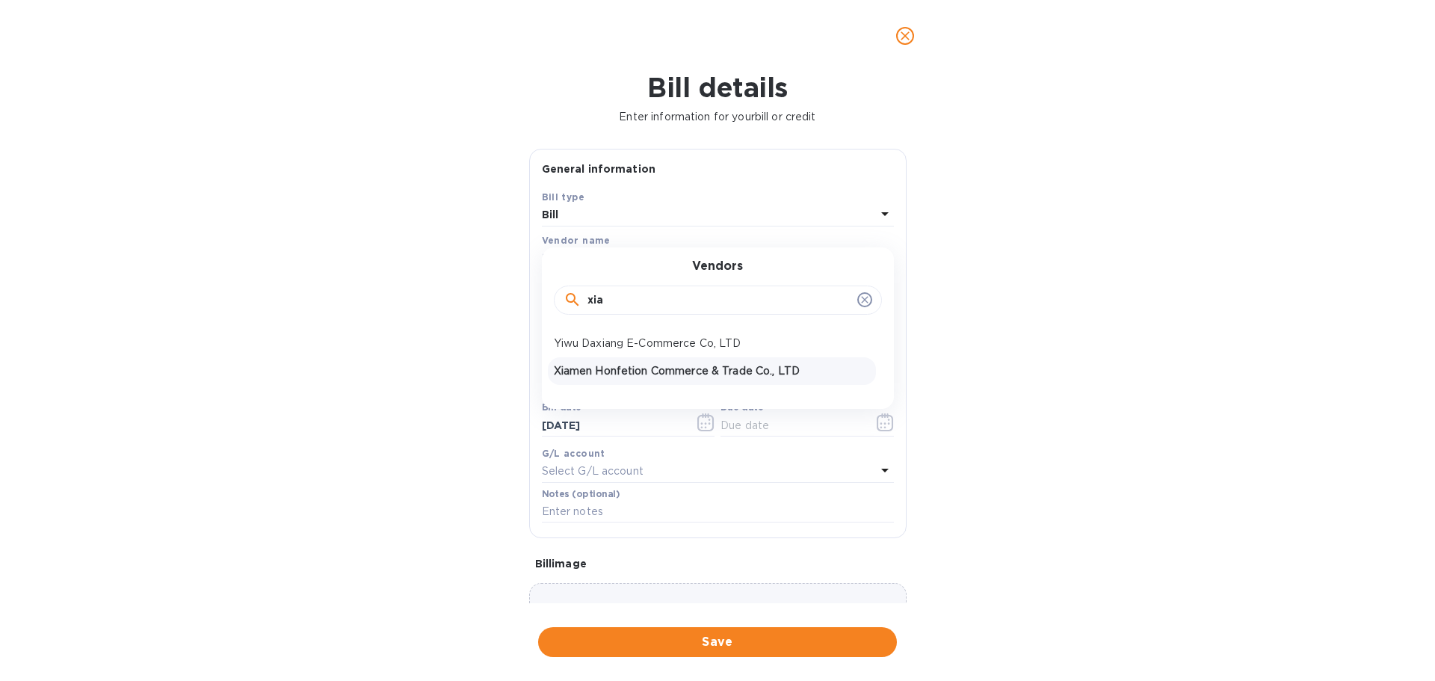
type input "xia"
click at [620, 368] on p "Xiamen Honfetion Commerce & Trade Co., LTD" at bounding box center [712, 371] width 316 height 16
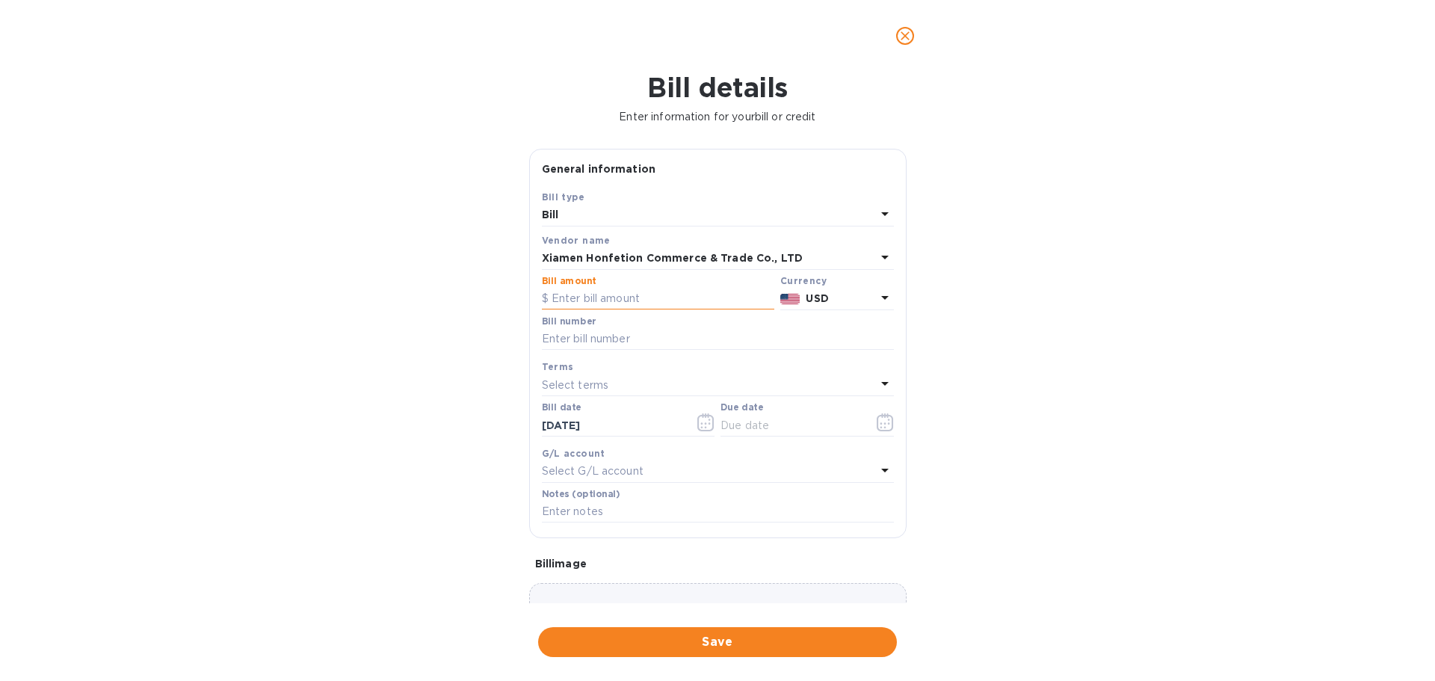
click at [620, 297] on input "text" at bounding box center [658, 299] width 232 height 22
type input "725"
click at [631, 337] on input "text" at bounding box center [718, 339] width 352 height 22
type input "2025-0349 dep [MEDICAL_DATA]"
click at [649, 513] on input "text" at bounding box center [718, 512] width 352 height 22
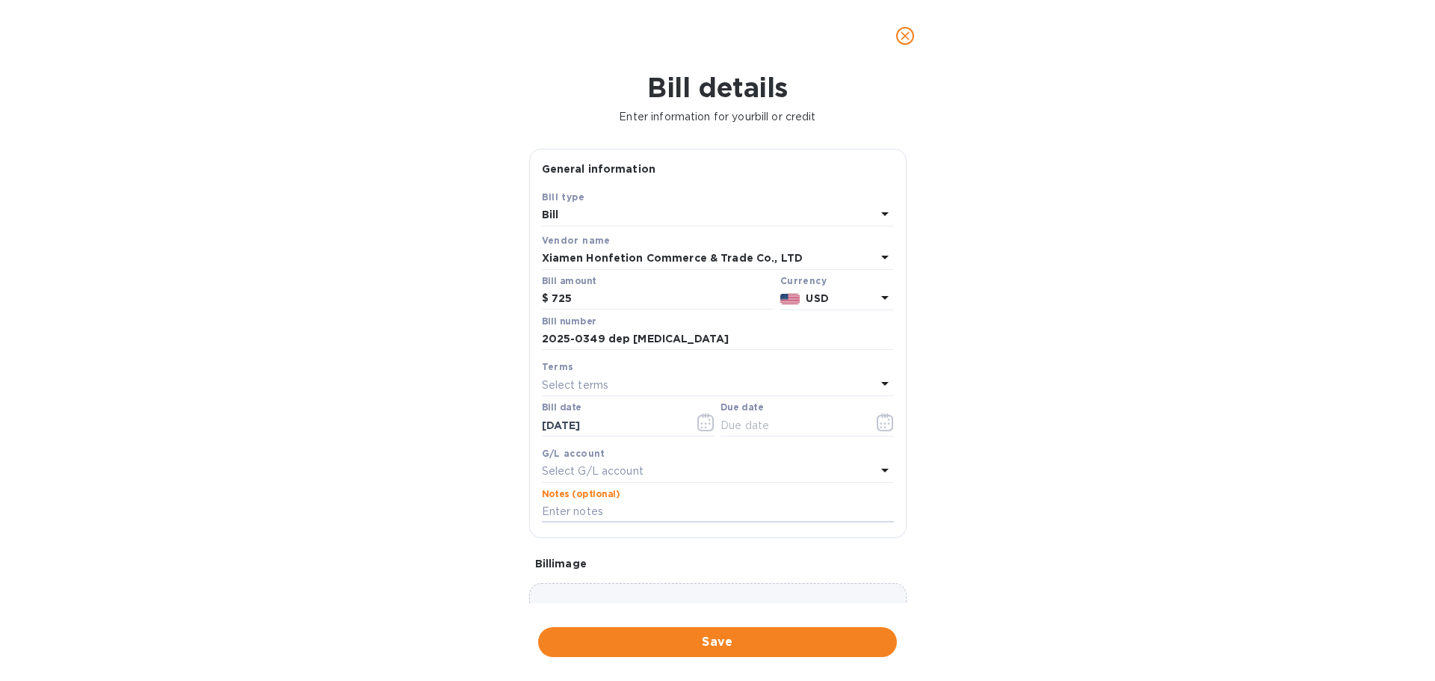
paste input "2025-0349 dep [MEDICAL_DATA]"
type input "2025-0349 dep [MEDICAL_DATA]"
click at [593, 386] on p "Select terms" at bounding box center [575, 385] width 67 height 16
click at [594, 528] on div "Prepaid" at bounding box center [712, 581] width 328 height 28
type input "[DATE]"
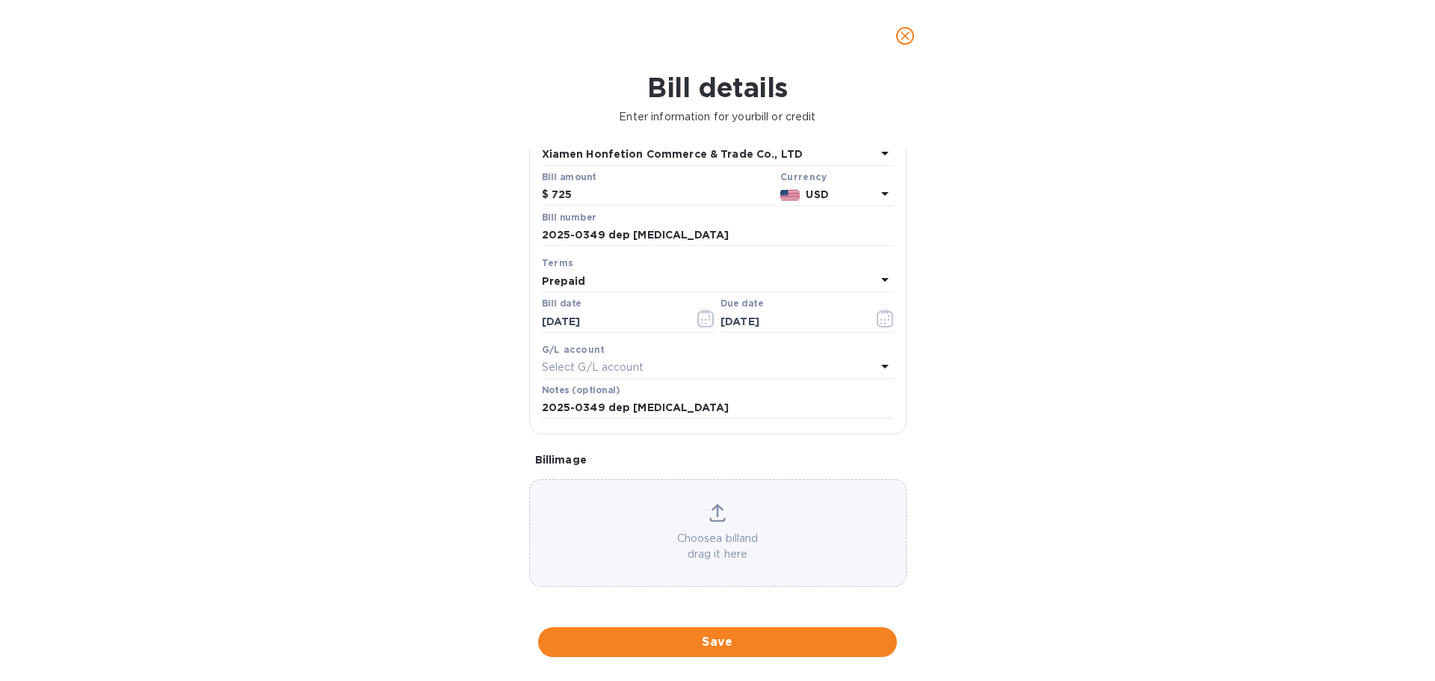
scroll to position [105, 0]
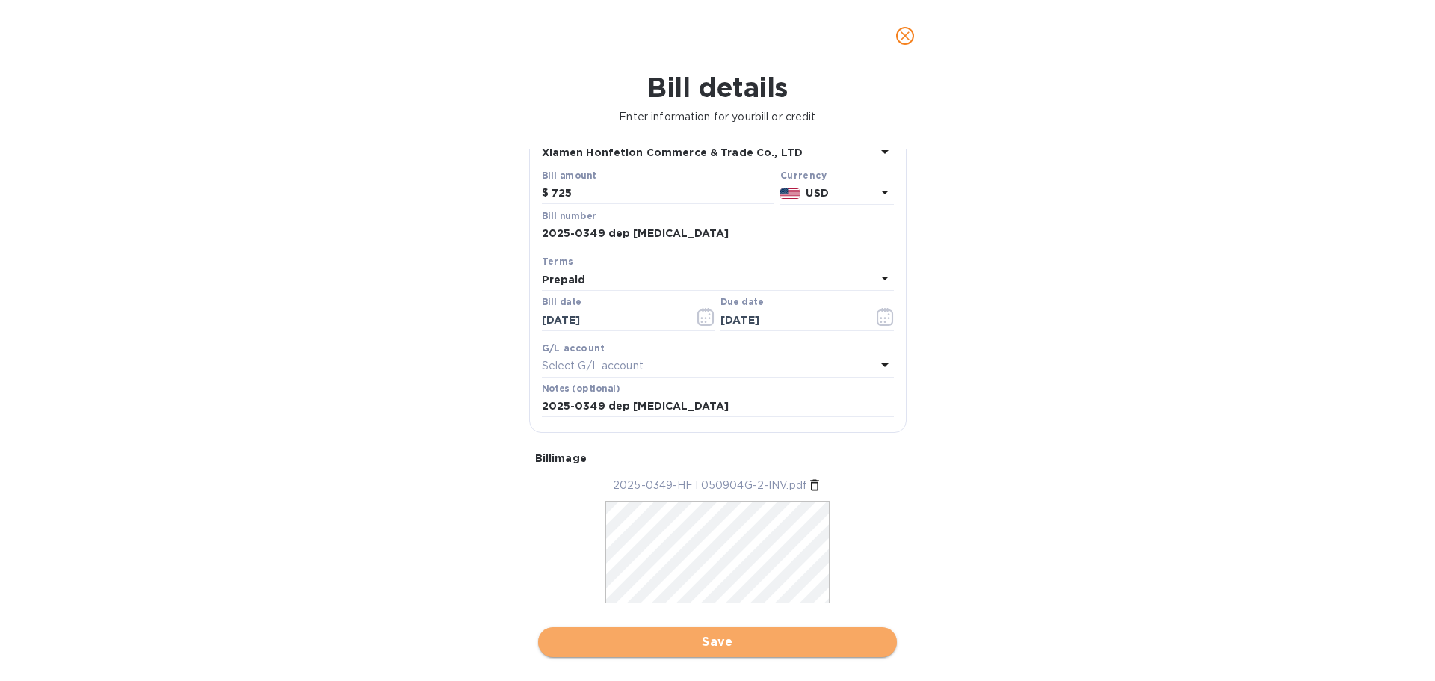
click at [720, 528] on span "Save" at bounding box center [717, 642] width 335 height 18
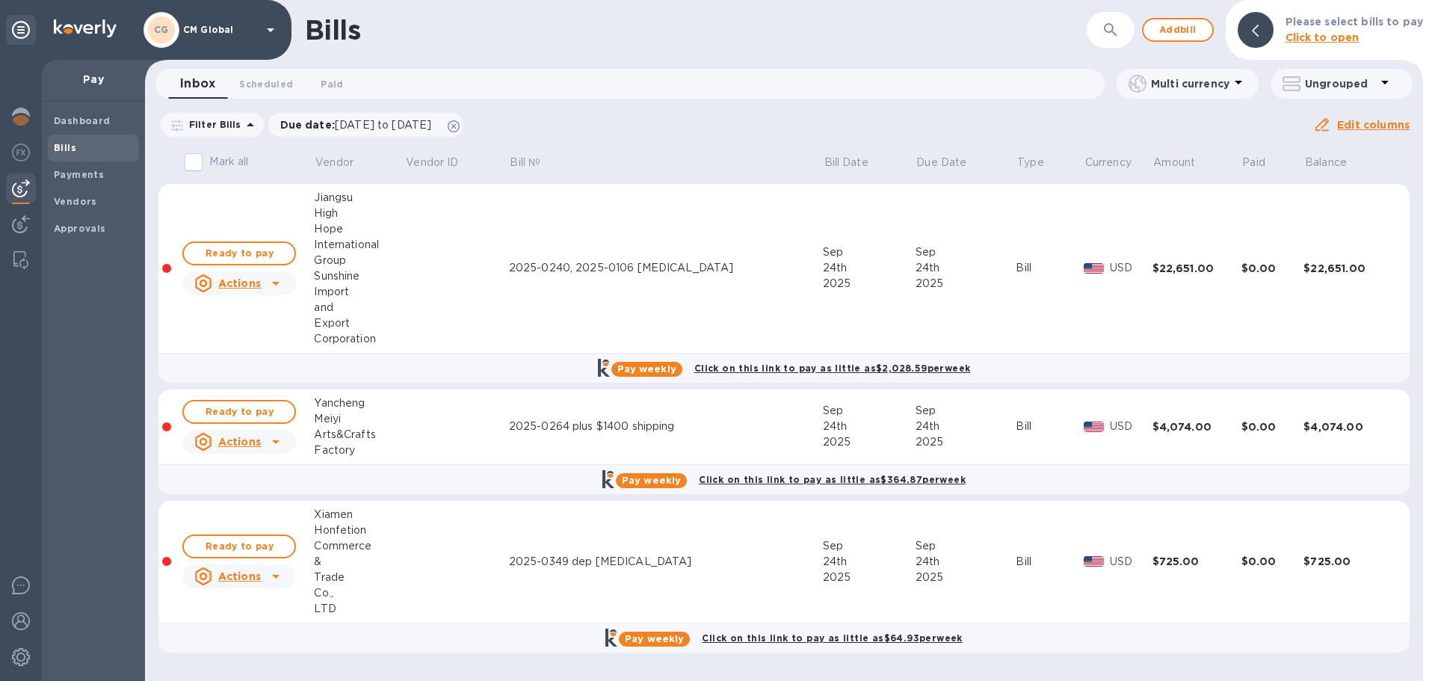
drag, startPoint x: 193, startPoint y: 161, endPoint x: 232, endPoint y: 177, distance: 42.6
click at [194, 161] on input "Mark all" at bounding box center [193, 161] width 31 height 31
checkbox input "true"
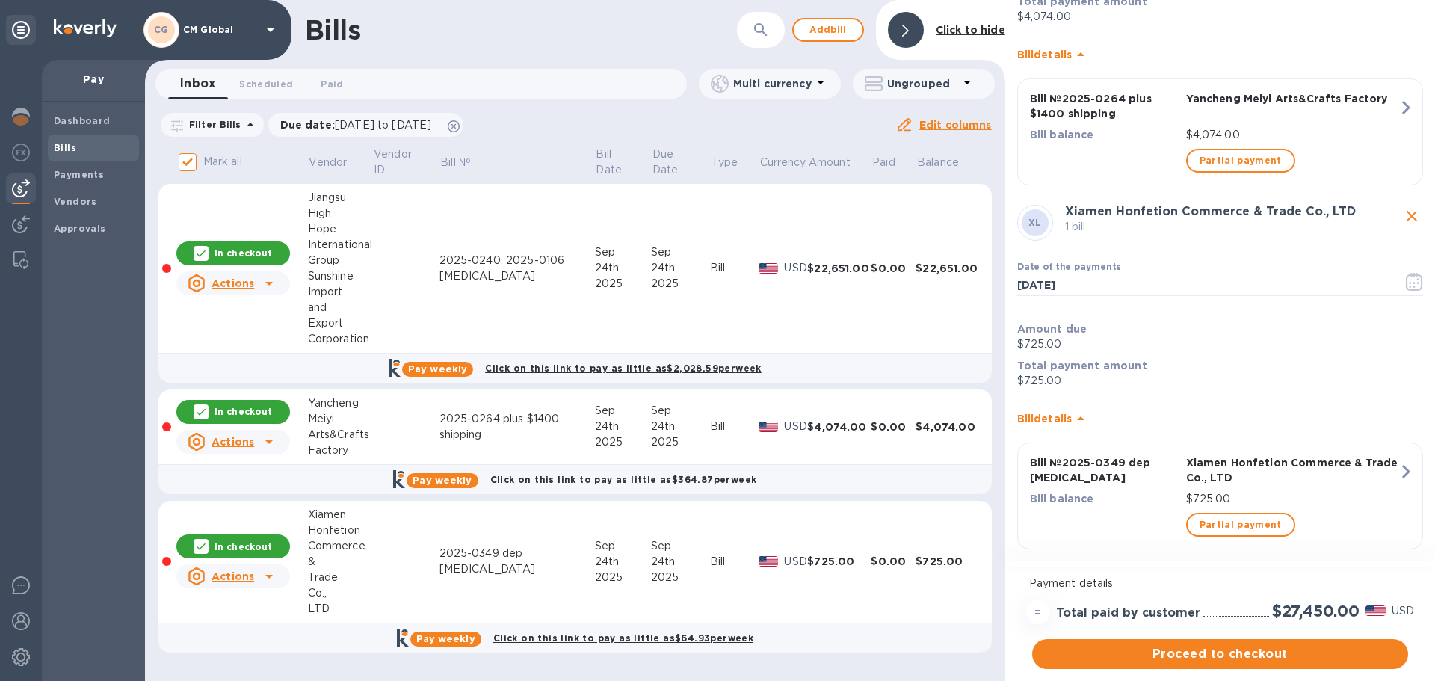
scroll to position [602, 0]
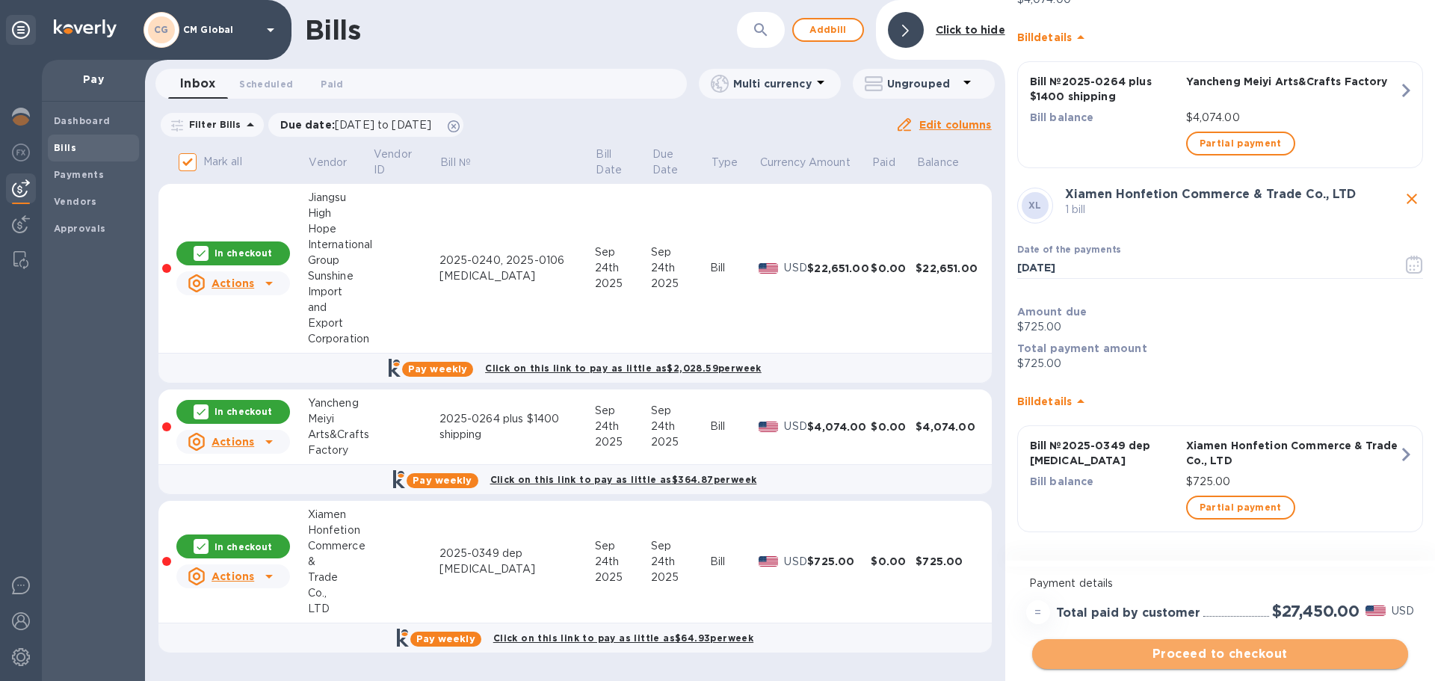
click at [894, 528] on span "Proceed to checkout" at bounding box center [1220, 654] width 352 height 18
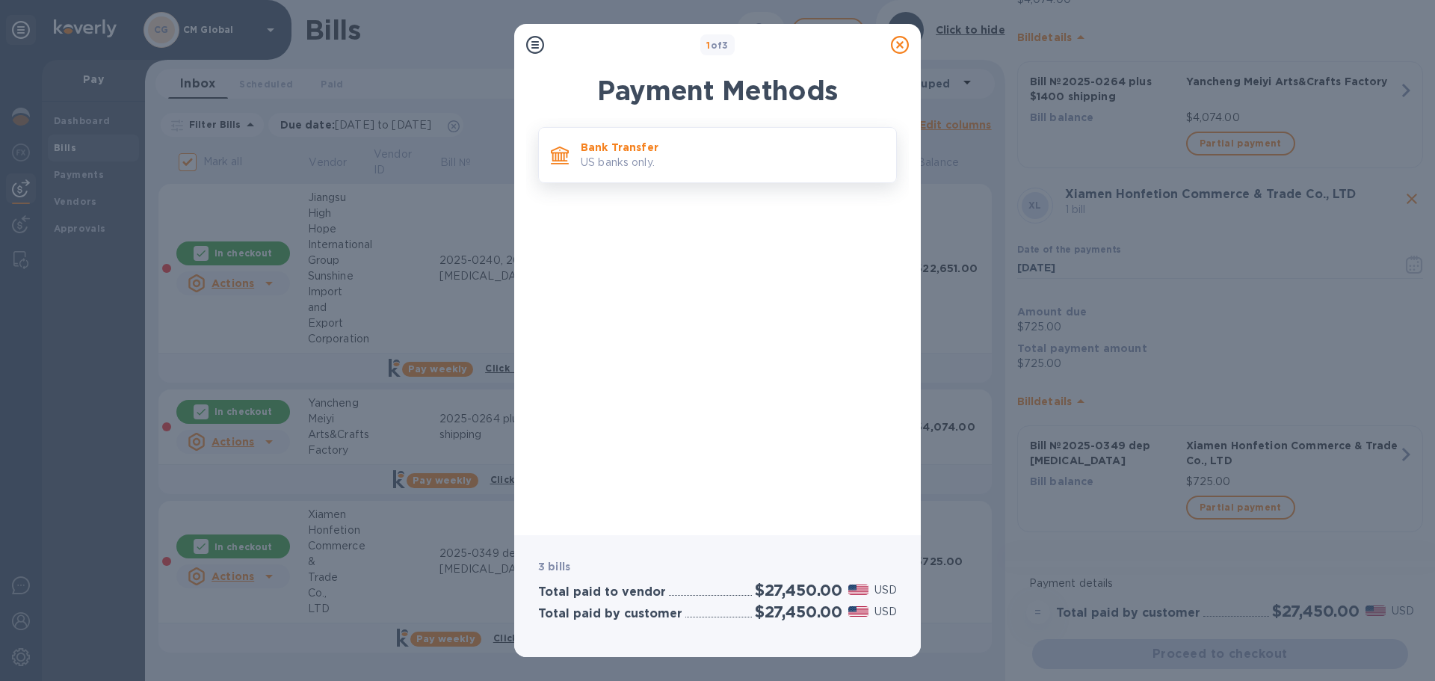
click at [608, 147] on p "Bank Transfer" at bounding box center [732, 147] width 303 height 15
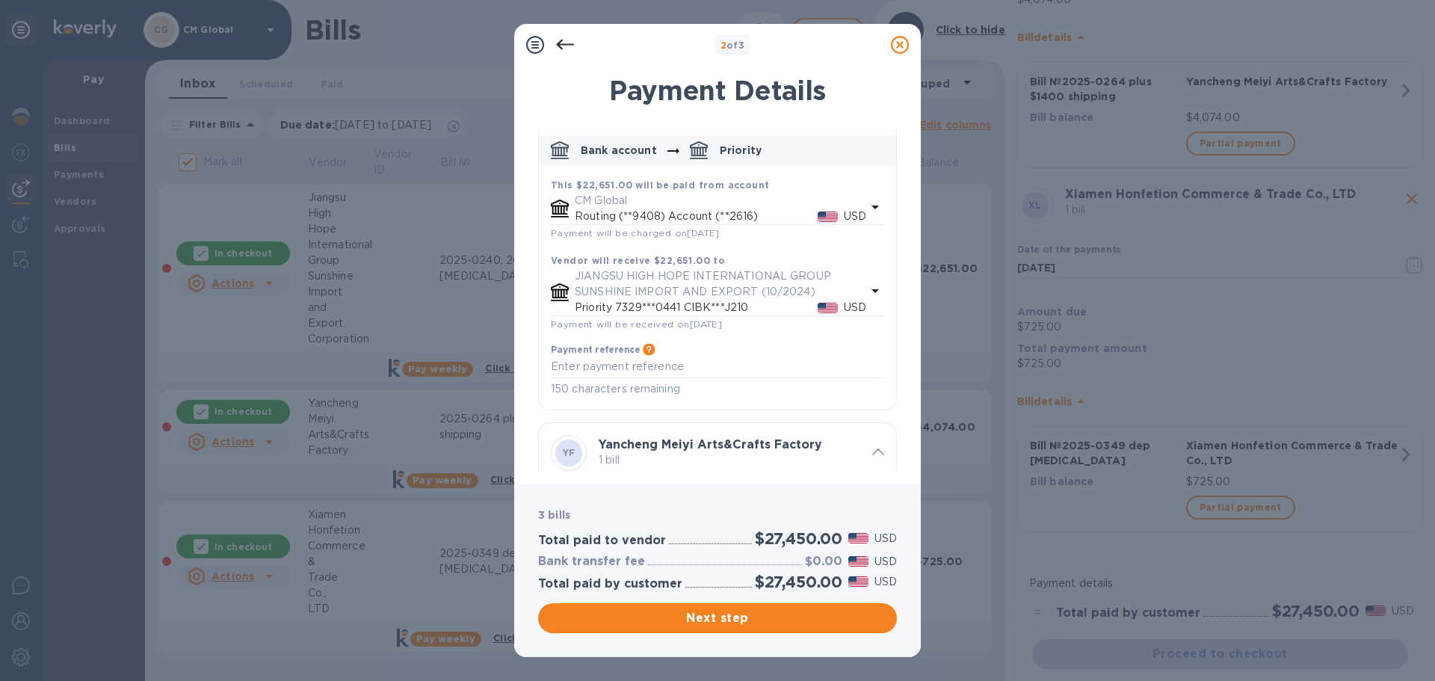
scroll to position [0, 0]
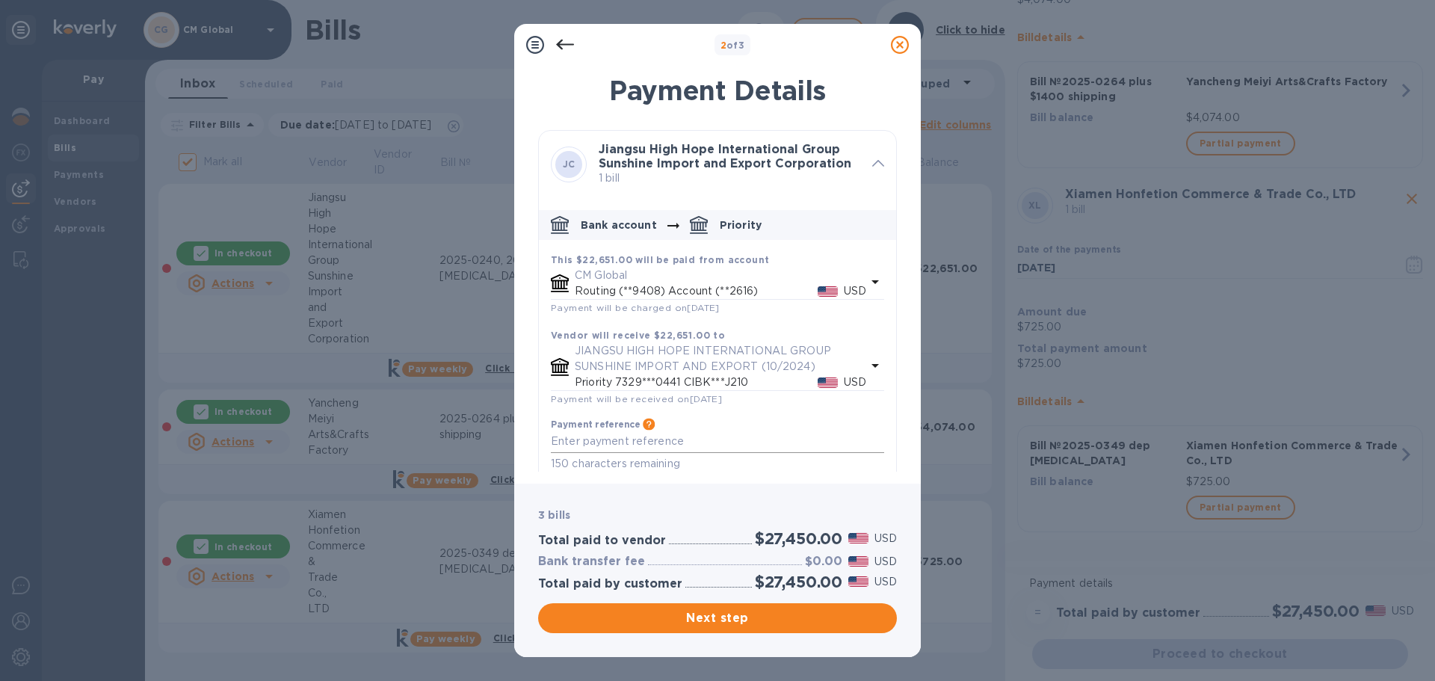
click at [584, 439] on textarea "default-method" at bounding box center [717, 441] width 333 height 13
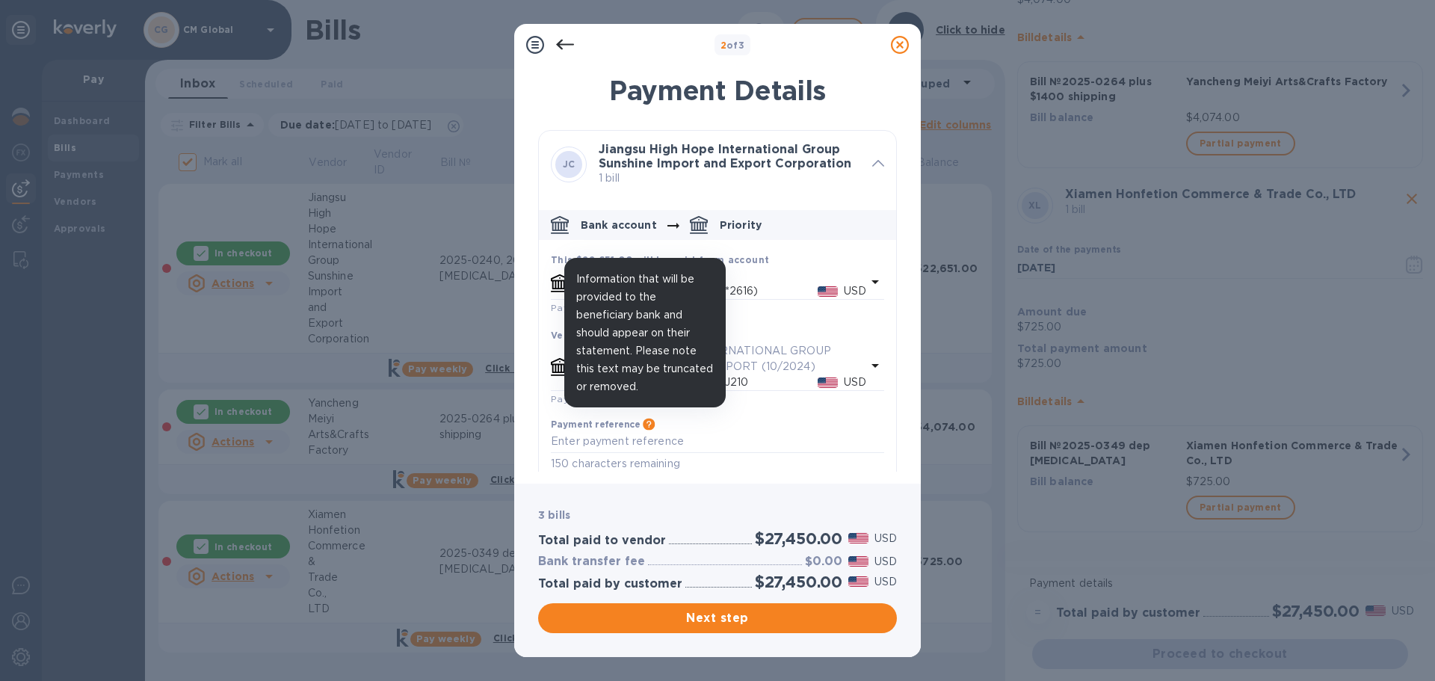
click at [649, 422] on icon "default-method" at bounding box center [649, 424] width 12 height 12
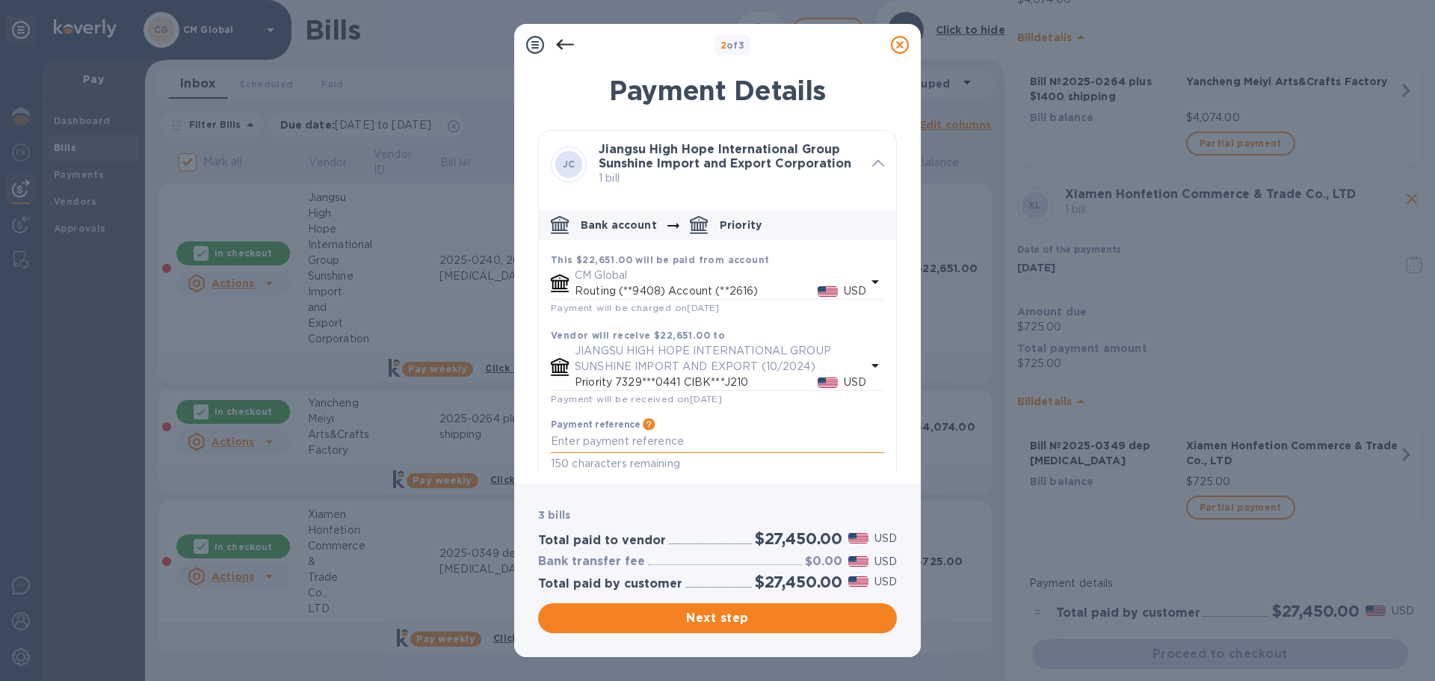
click at [614, 443] on textarea "default-method" at bounding box center [717, 441] width 333 height 13
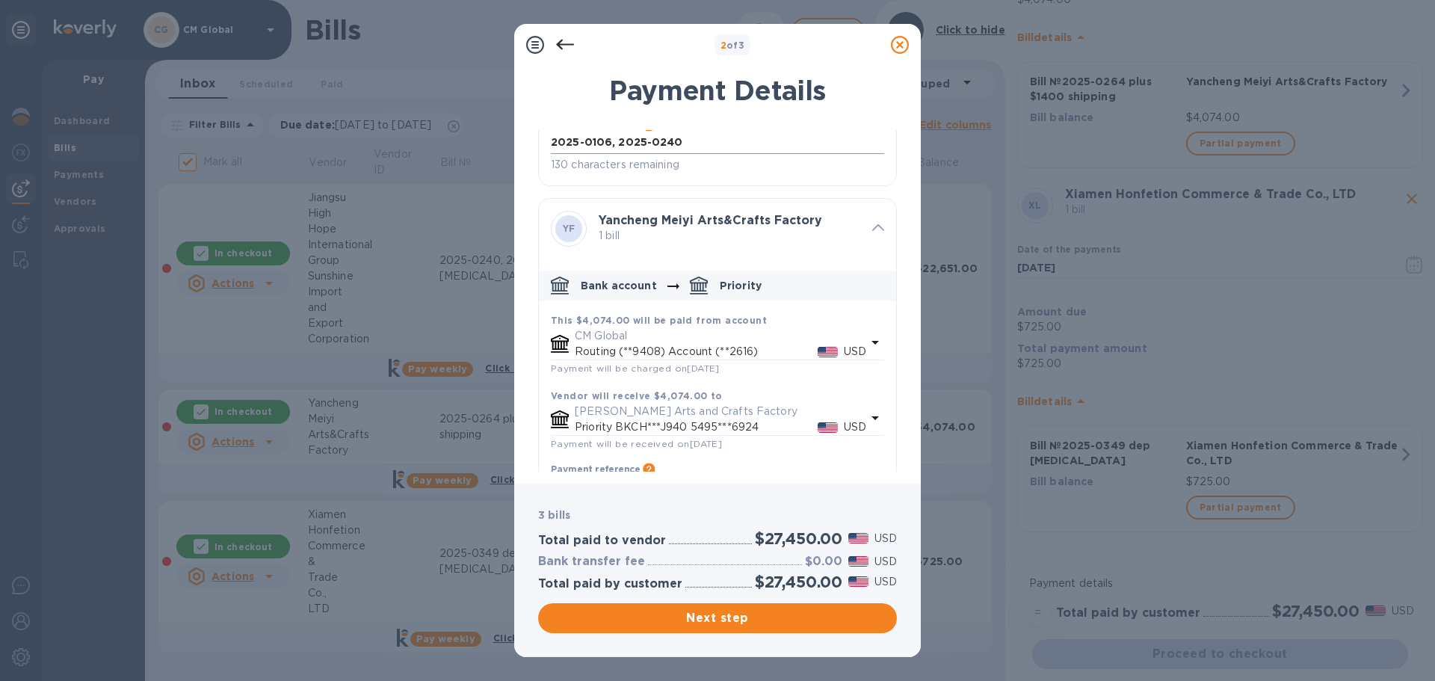
scroll to position [448, 0]
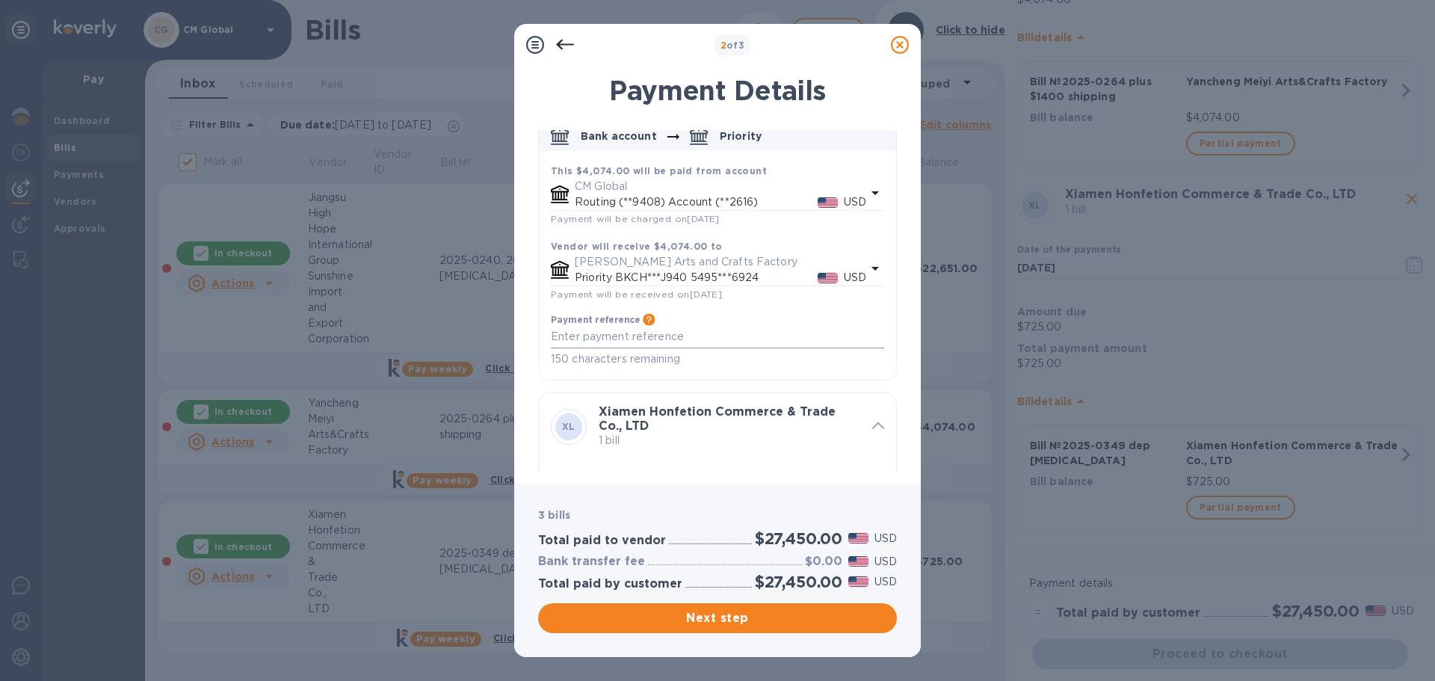
type textarea "2025-0106, 2025-0240"
click at [649, 338] on textarea "default-method" at bounding box center [717, 336] width 333 height 13
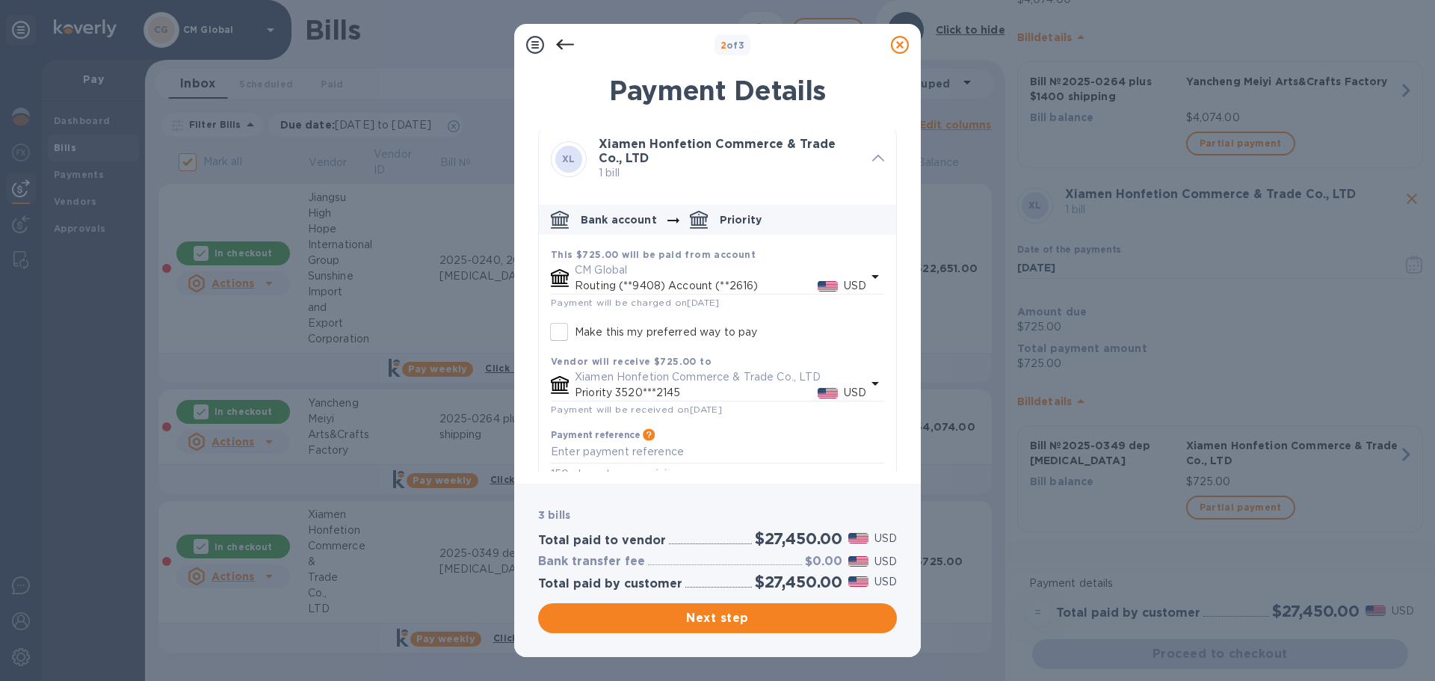
scroll to position [740, 0]
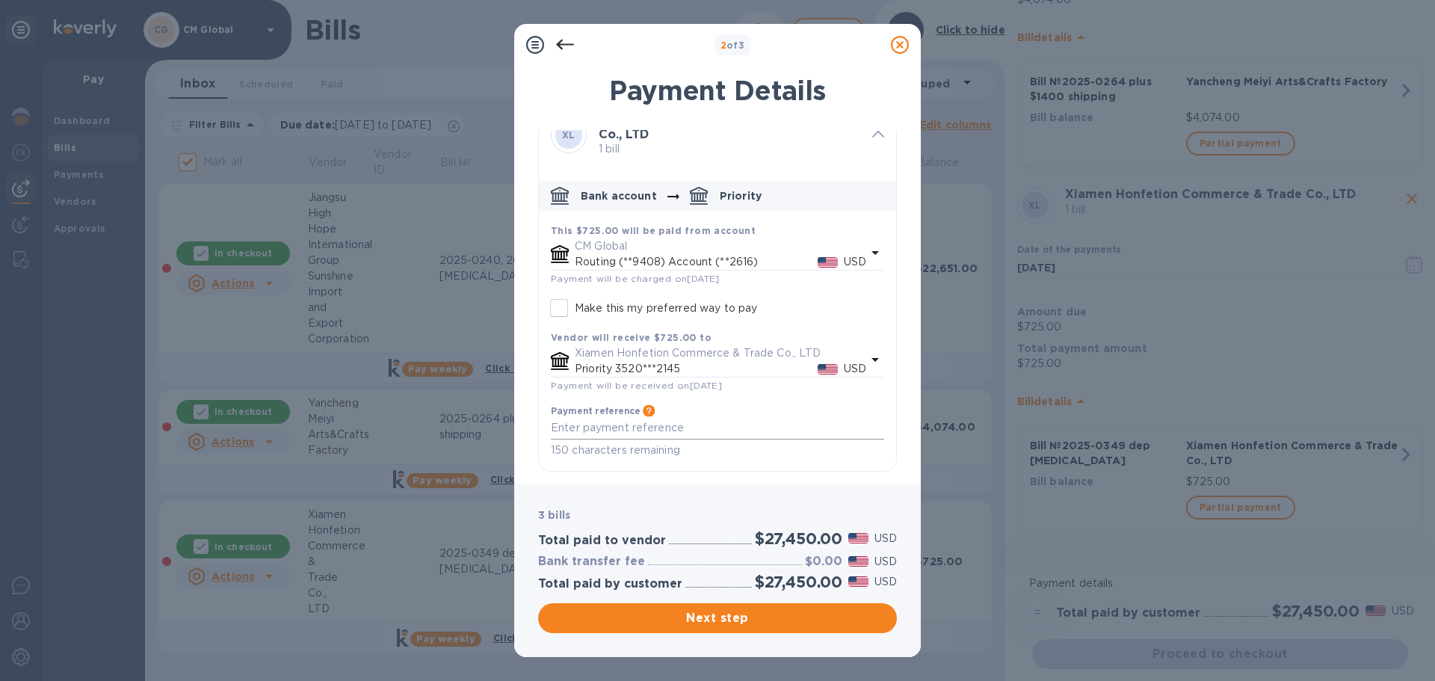
type textarea "2025-0264 plus shipping"
click at [677, 426] on textarea "default-method" at bounding box center [717, 427] width 333 height 13
type textarea "2025-0349"
drag, startPoint x: 566, startPoint y: 309, endPoint x: 677, endPoint y: 313, distance: 110.7
click at [566, 309] on input "Make this my preferred way to pay" at bounding box center [558, 307] width 31 height 31
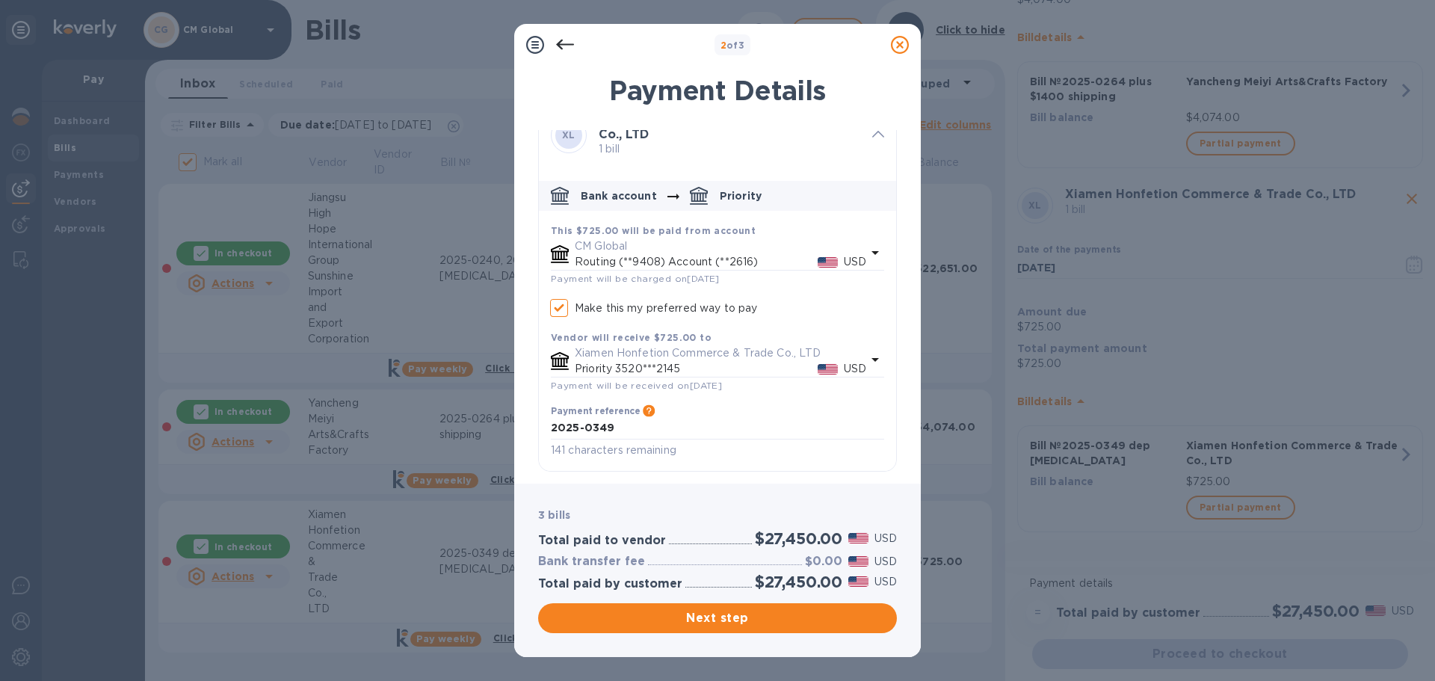
checkbox input "true"
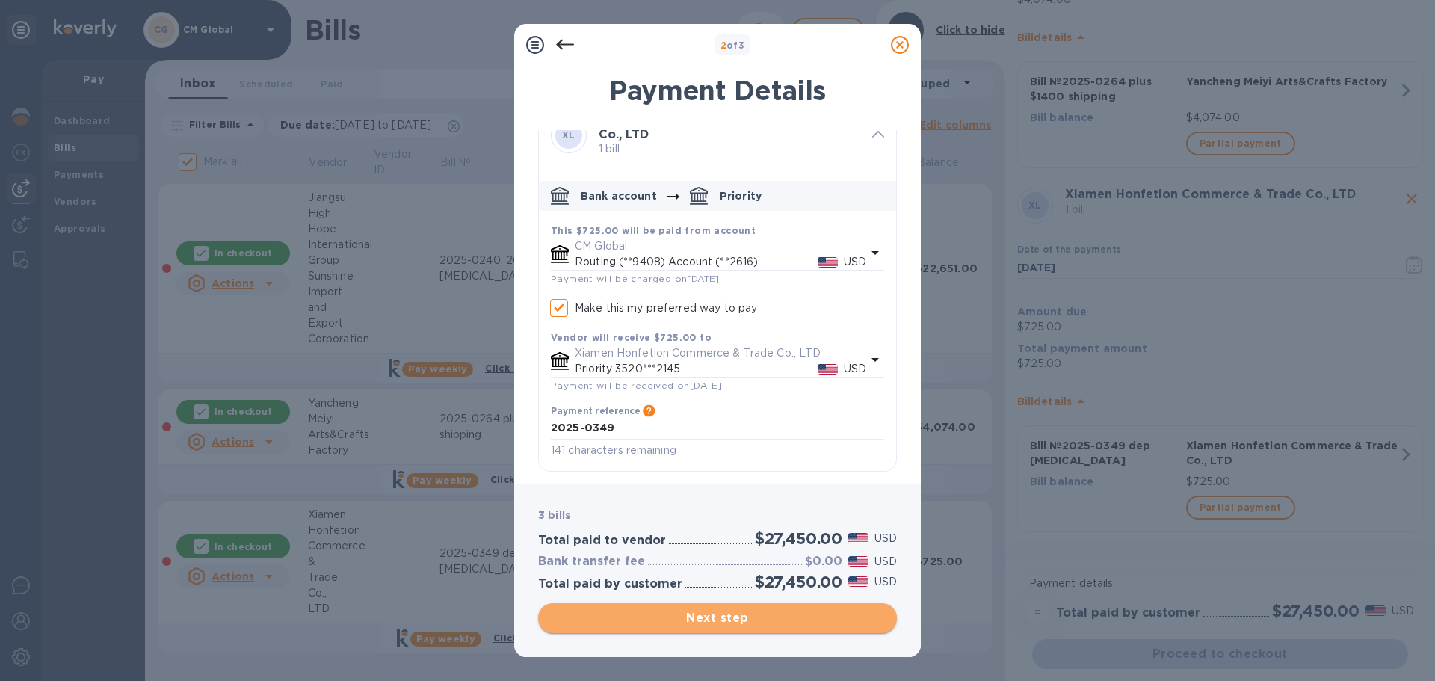
click at [717, 528] on span "Next step" at bounding box center [717, 618] width 335 height 18
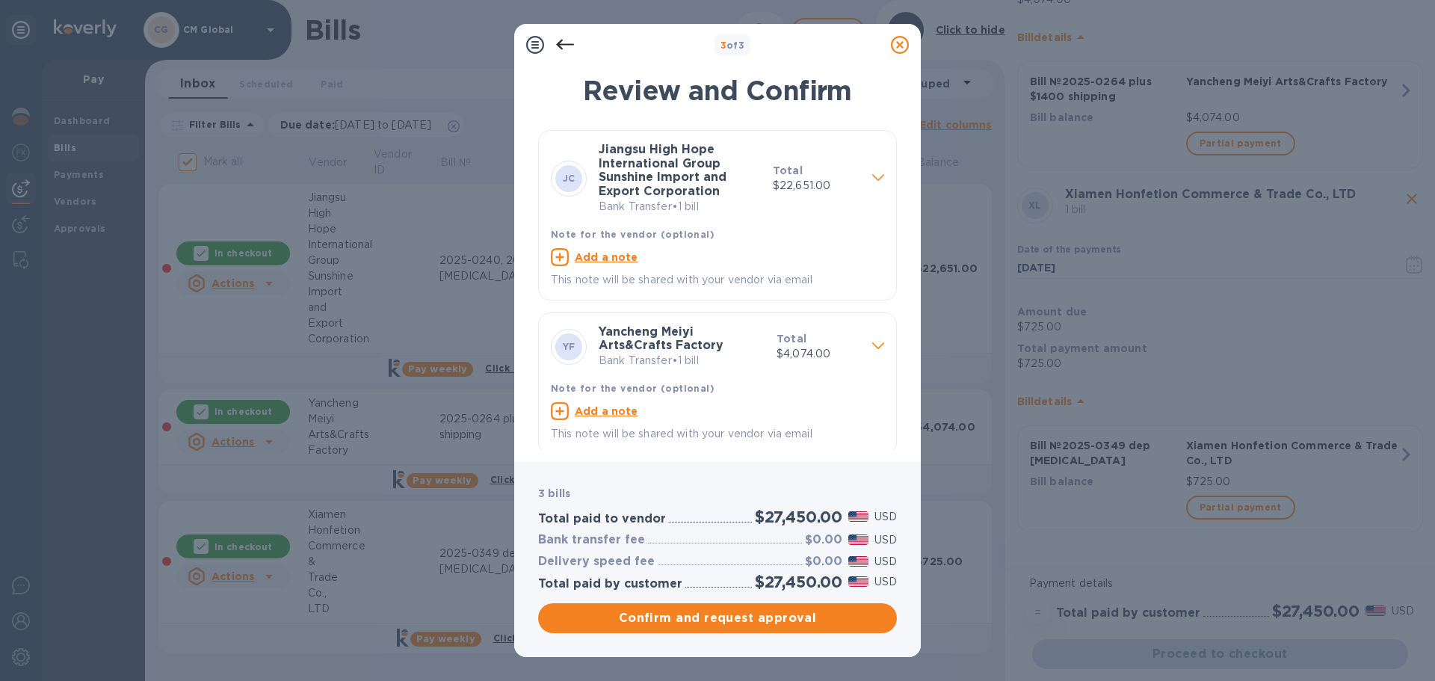
click at [634, 276] on p "This note will be shared with your vendor via email" at bounding box center [717, 280] width 333 height 16
click at [588, 259] on u "Add a note" at bounding box center [607, 257] width 64 height 12
click at [868, 260] on icon at bounding box center [875, 257] width 18 height 18
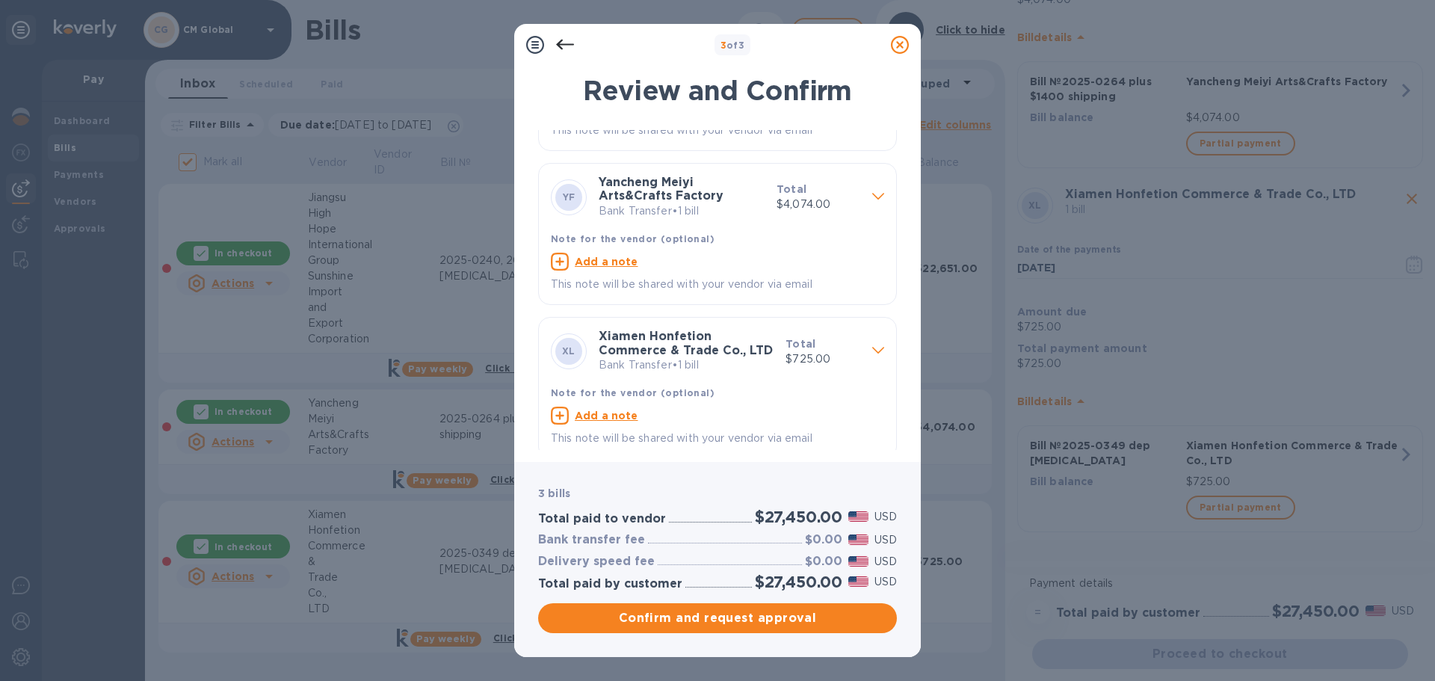
scroll to position [158, 0]
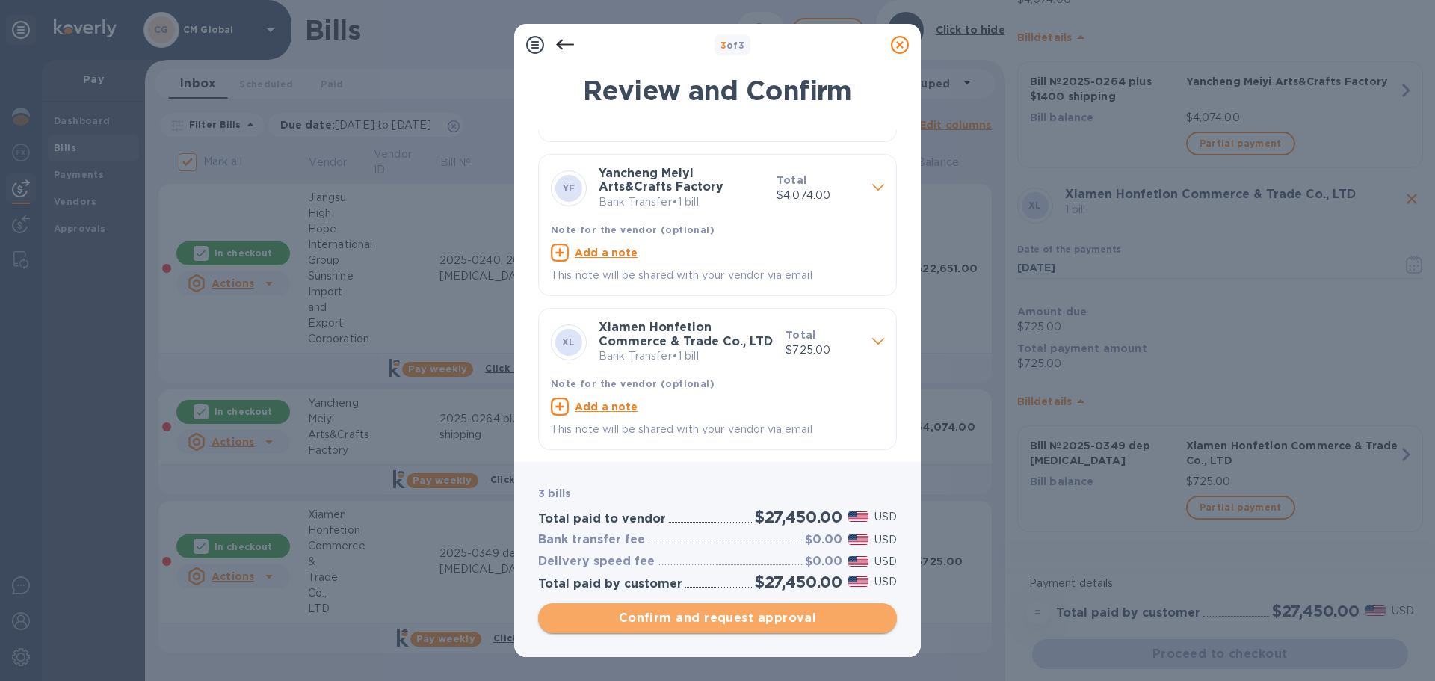
click at [745, 528] on span "Confirm and request approval" at bounding box center [717, 618] width 335 height 18
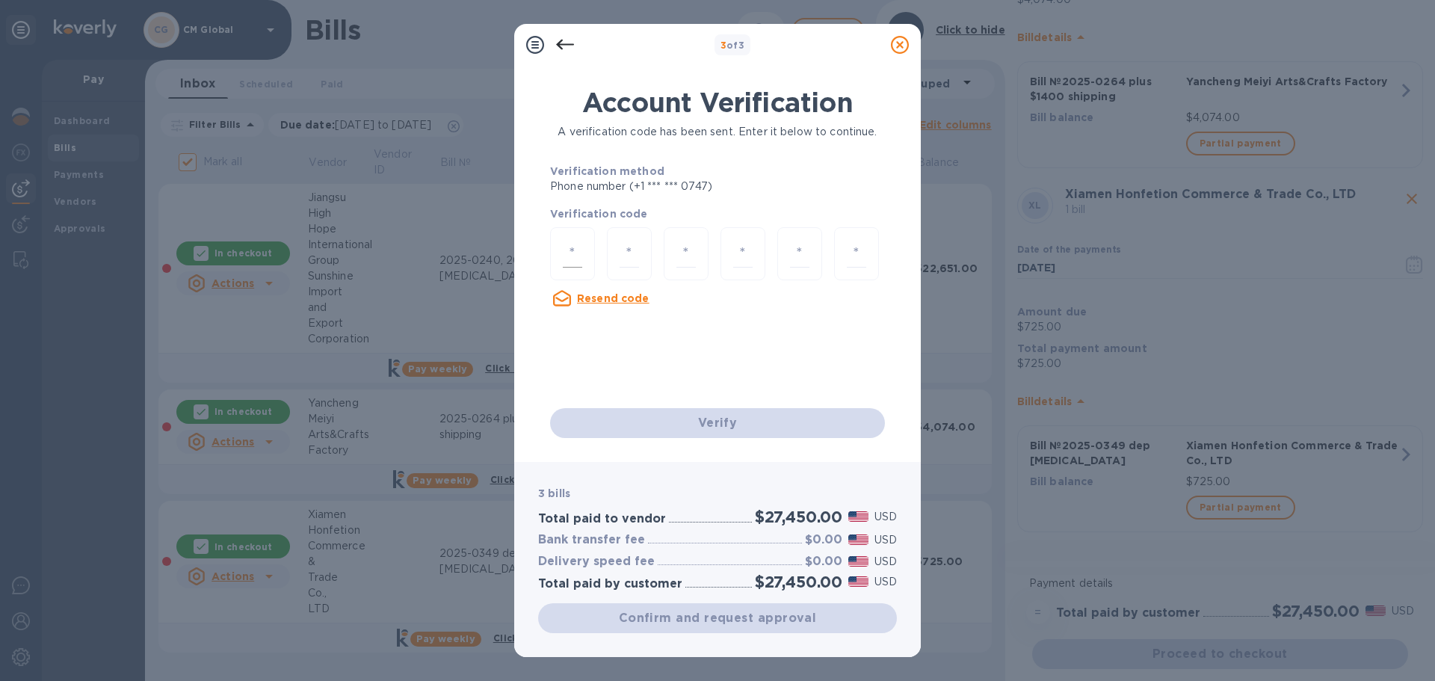
click at [562, 262] on div at bounding box center [572, 253] width 45 height 53
type input "7"
type input "5"
type input "0"
type input "9"
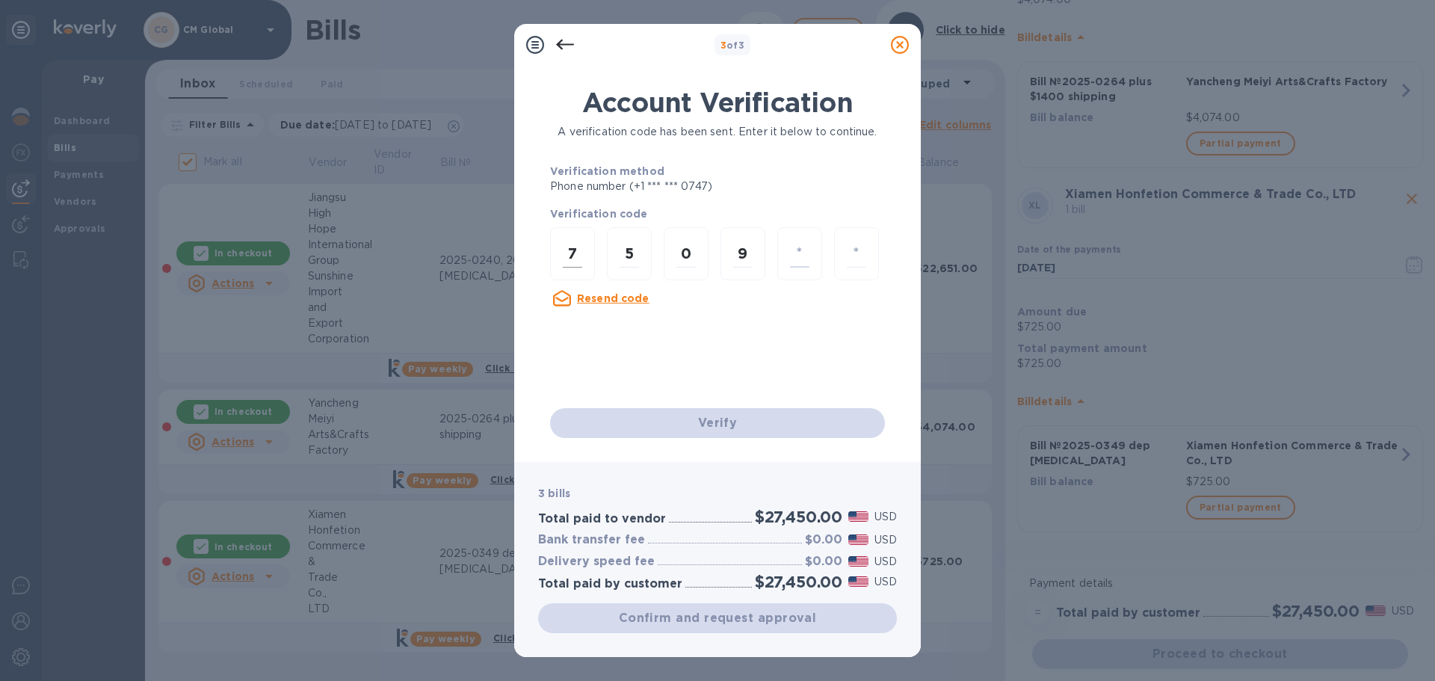
type input "7"
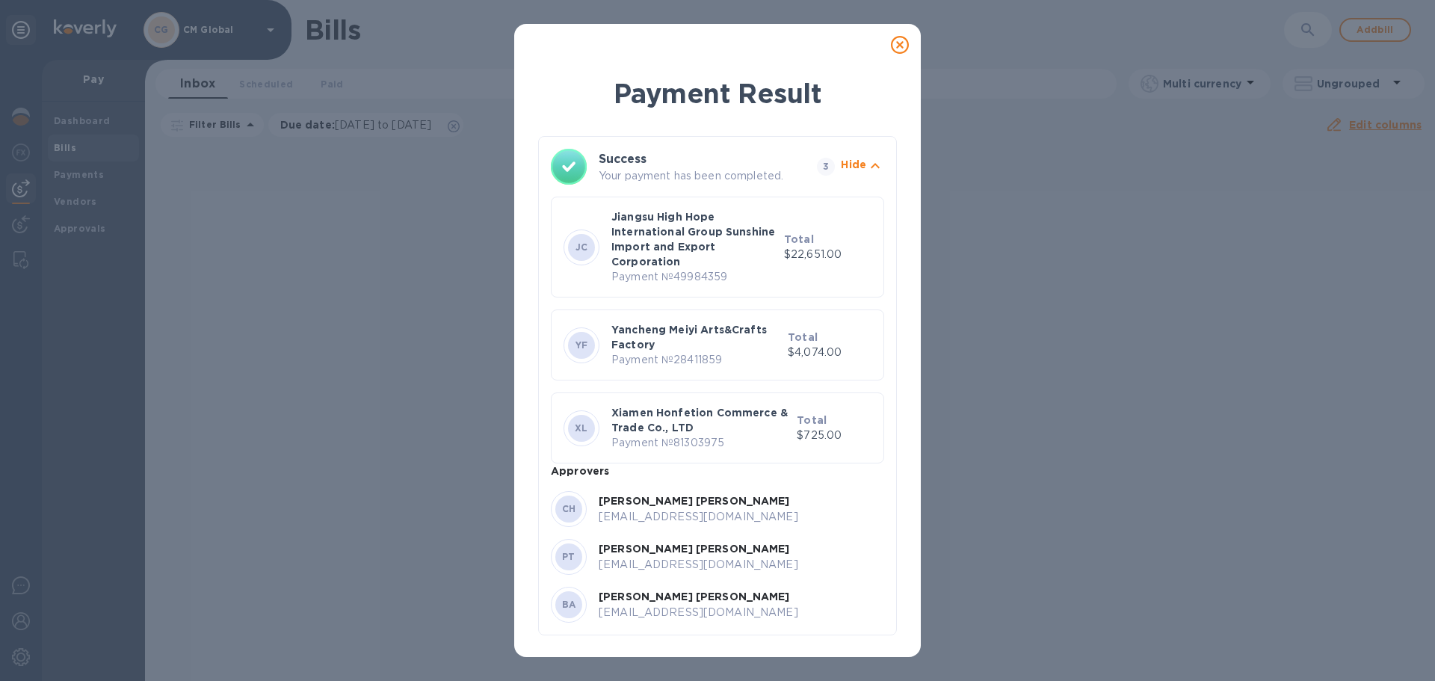
click at [894, 45] on icon at bounding box center [900, 45] width 18 height 18
